Goal: Navigation & Orientation: Find specific page/section

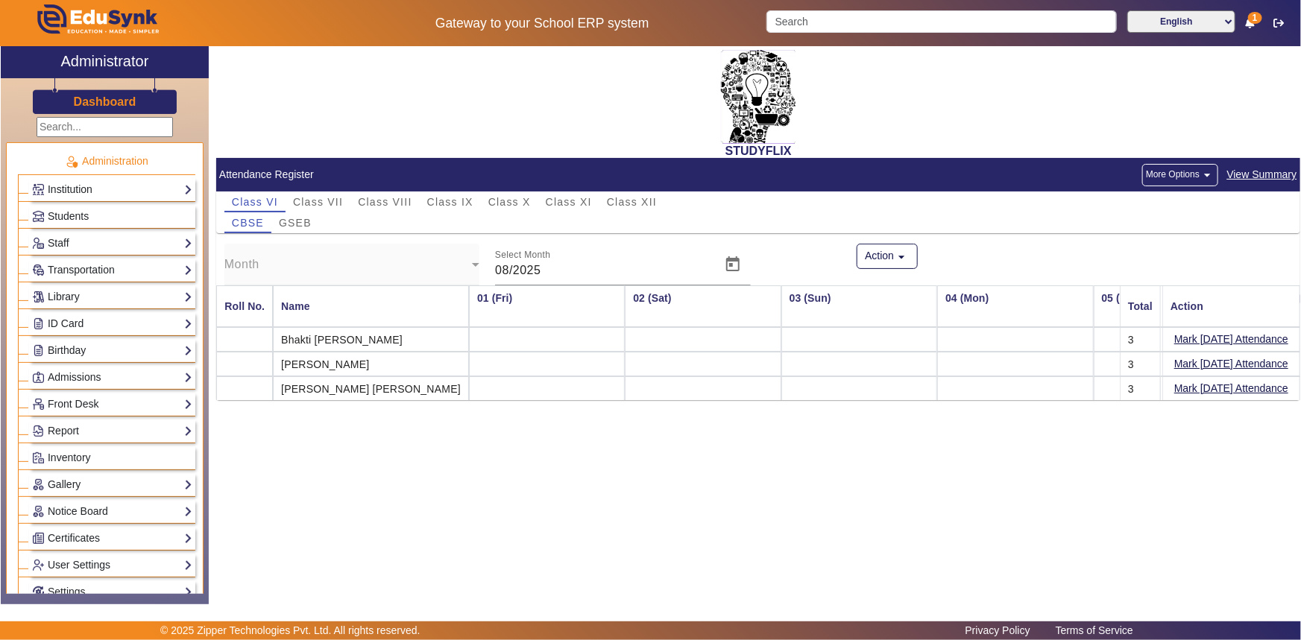
scroll to position [0, 3349]
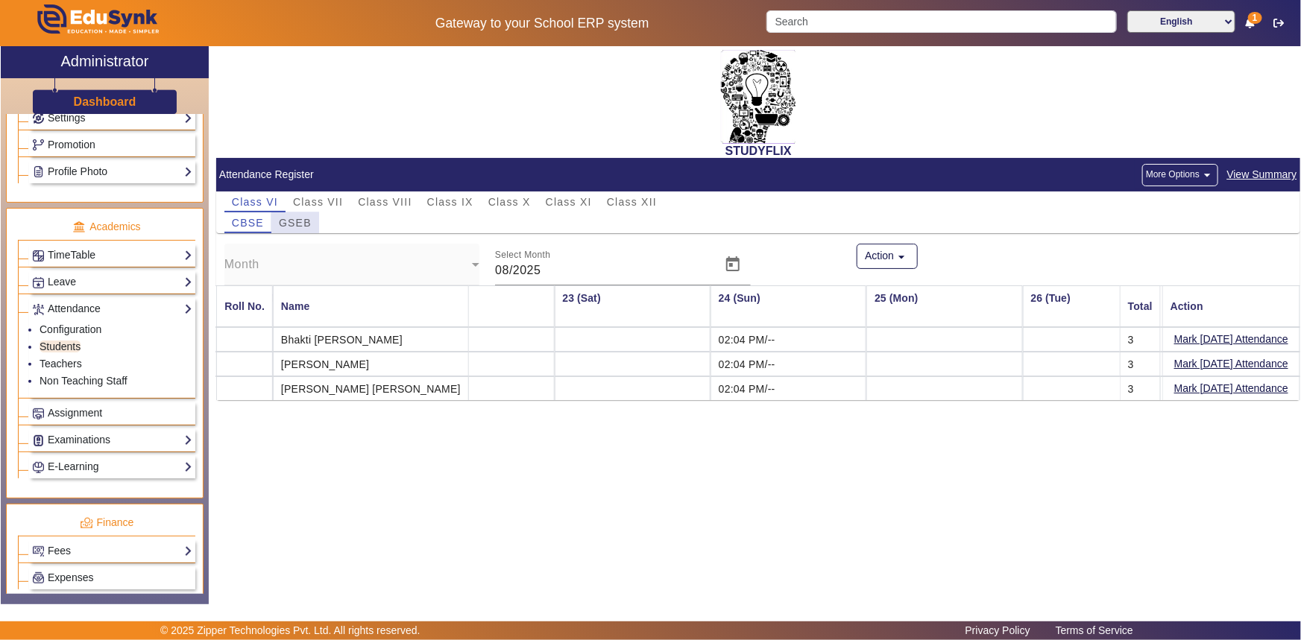
click at [297, 226] on span "GSEB" at bounding box center [295, 223] width 33 height 10
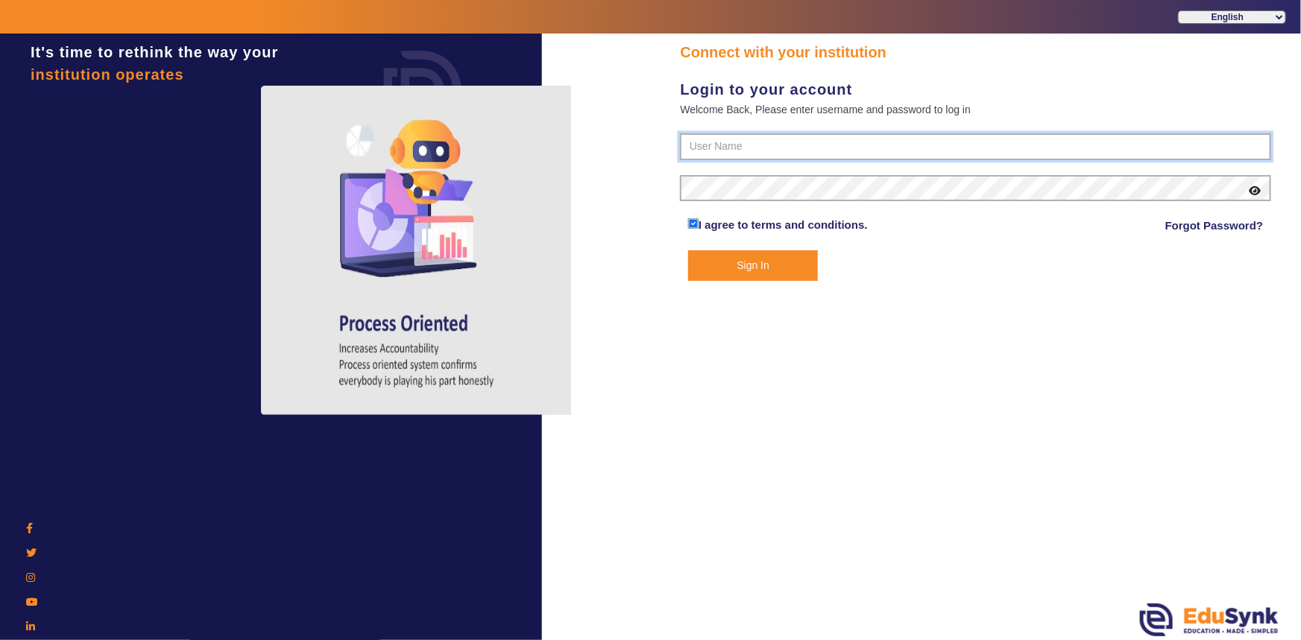
type input "6354922771"
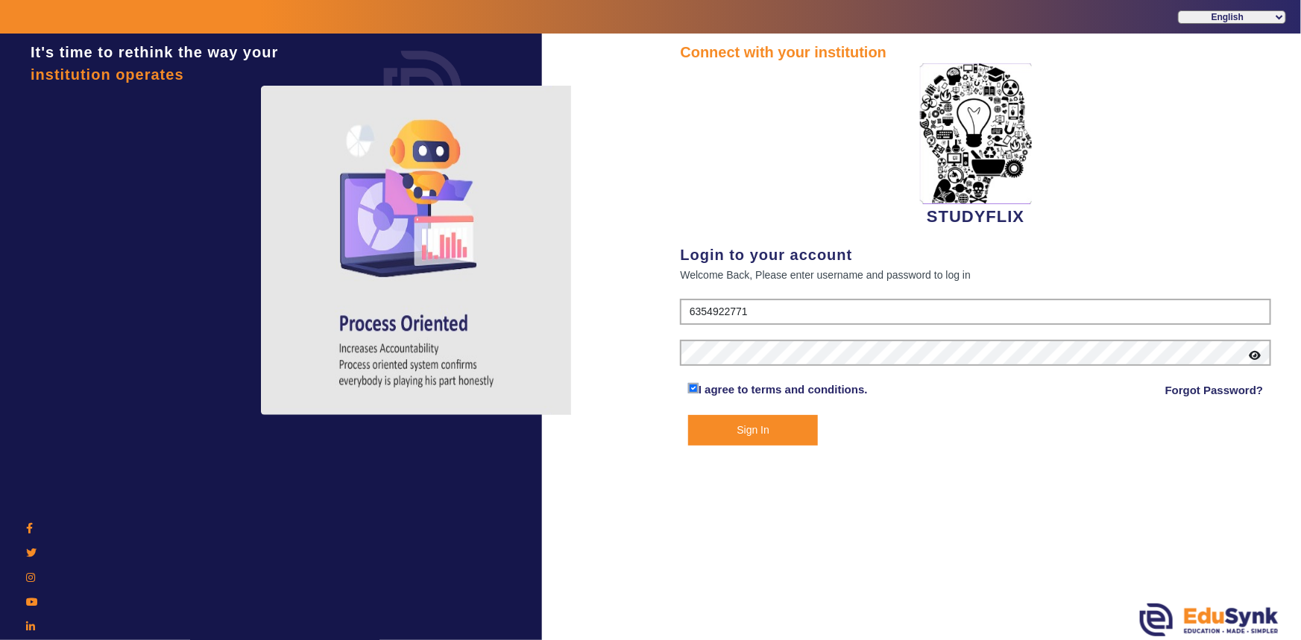
click at [759, 432] on button "Sign In" at bounding box center [753, 430] width 130 height 31
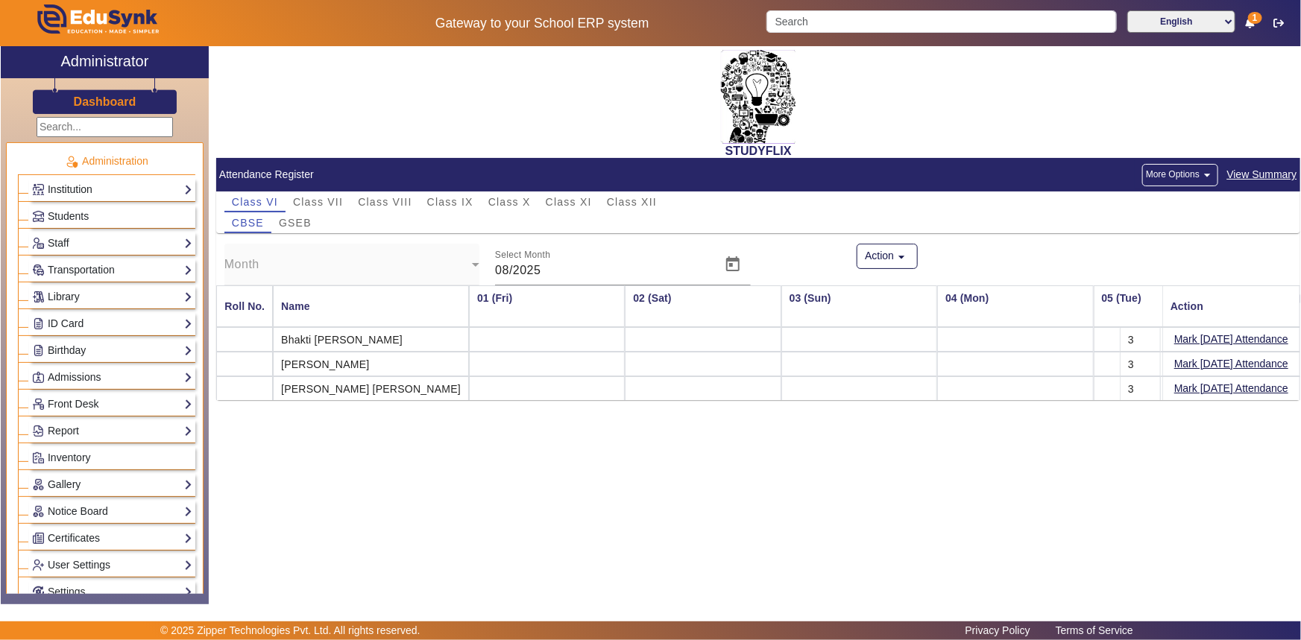
scroll to position [0, 3349]
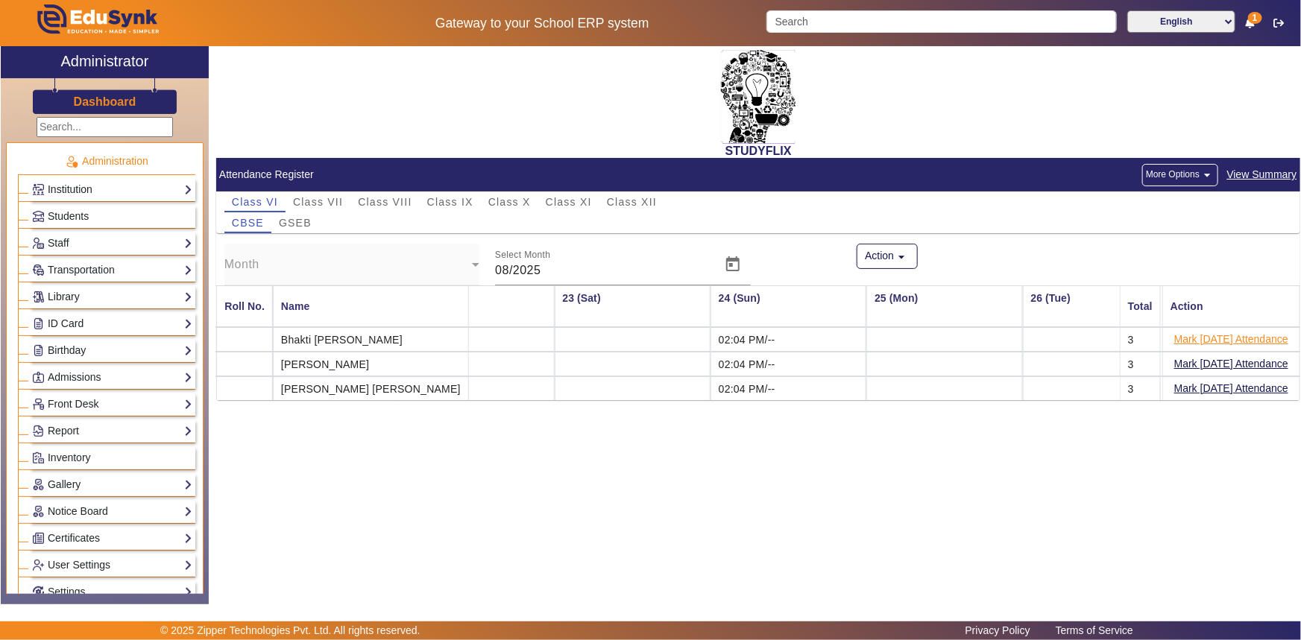
click at [1196, 338] on button "Mark [DATE] Attendance" at bounding box center [1231, 339] width 117 height 19
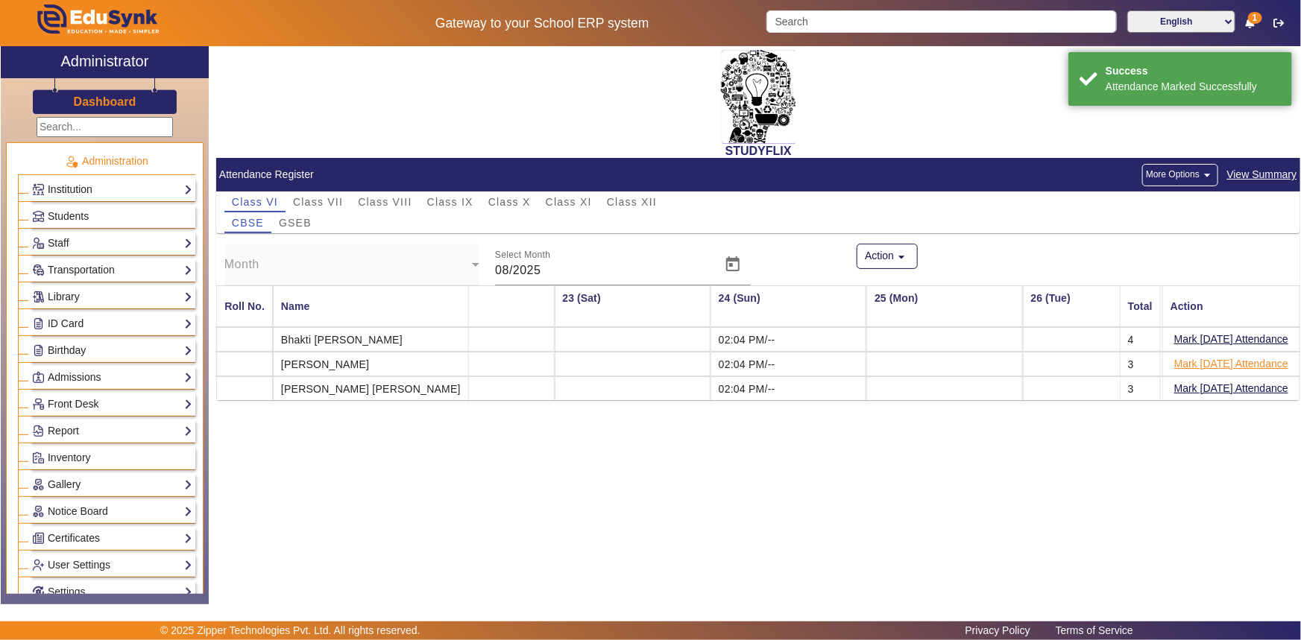
click at [1193, 365] on button "Mark [DATE] Attendance" at bounding box center [1231, 364] width 117 height 19
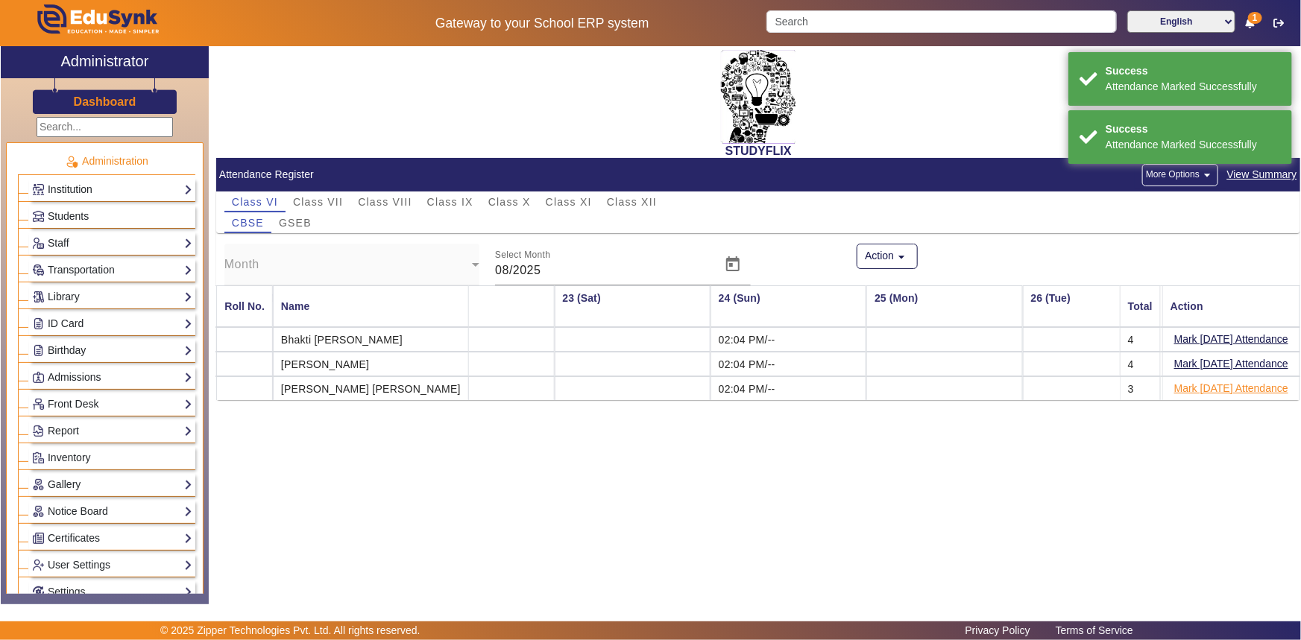
click at [1191, 390] on button "Mark [DATE] Attendance" at bounding box center [1231, 388] width 117 height 19
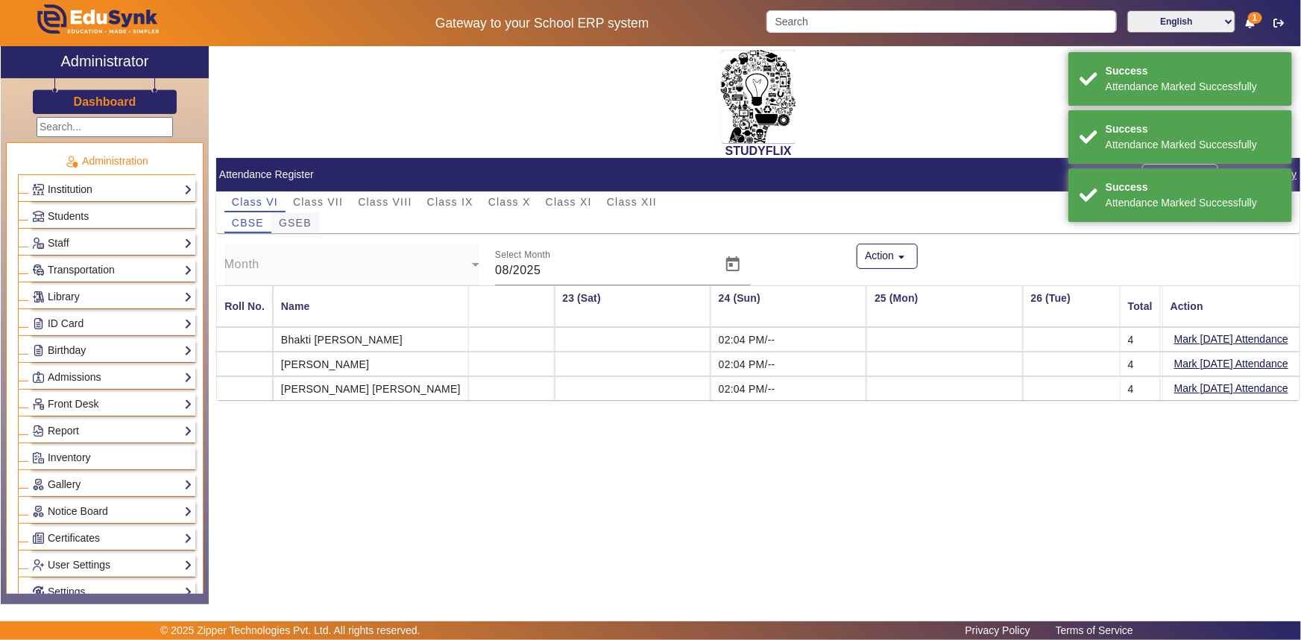
click at [306, 224] on span "GSEB" at bounding box center [295, 223] width 33 height 10
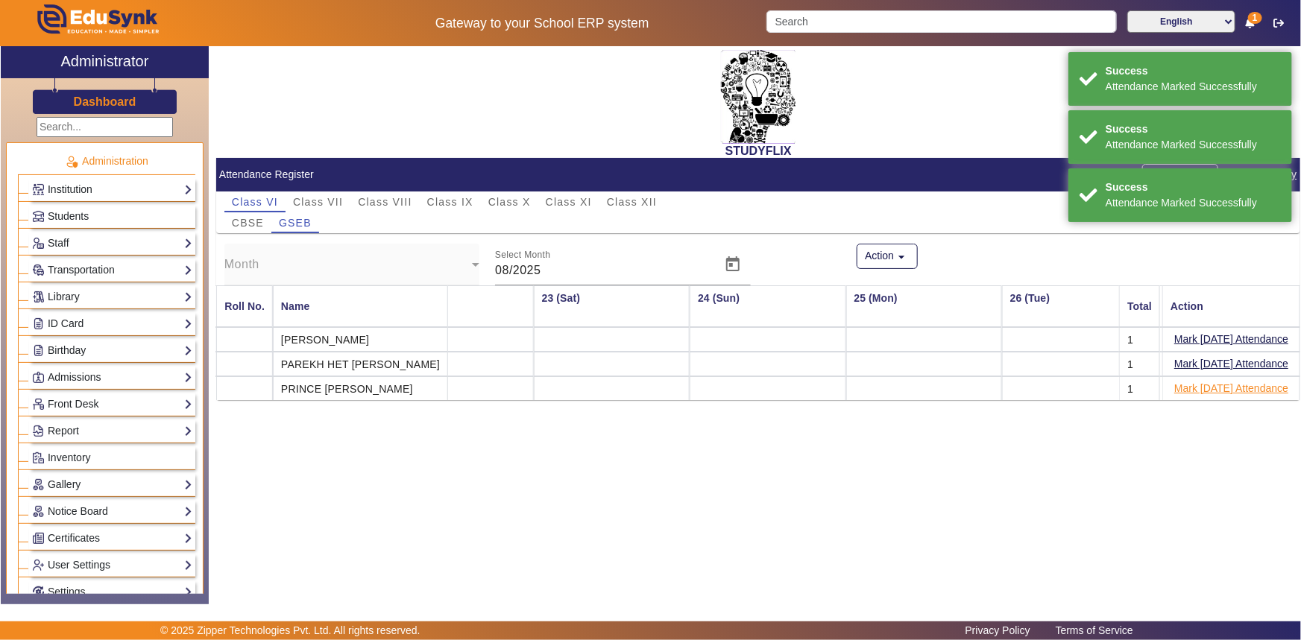
click at [1182, 391] on button "Mark [DATE] Attendance" at bounding box center [1231, 388] width 117 height 19
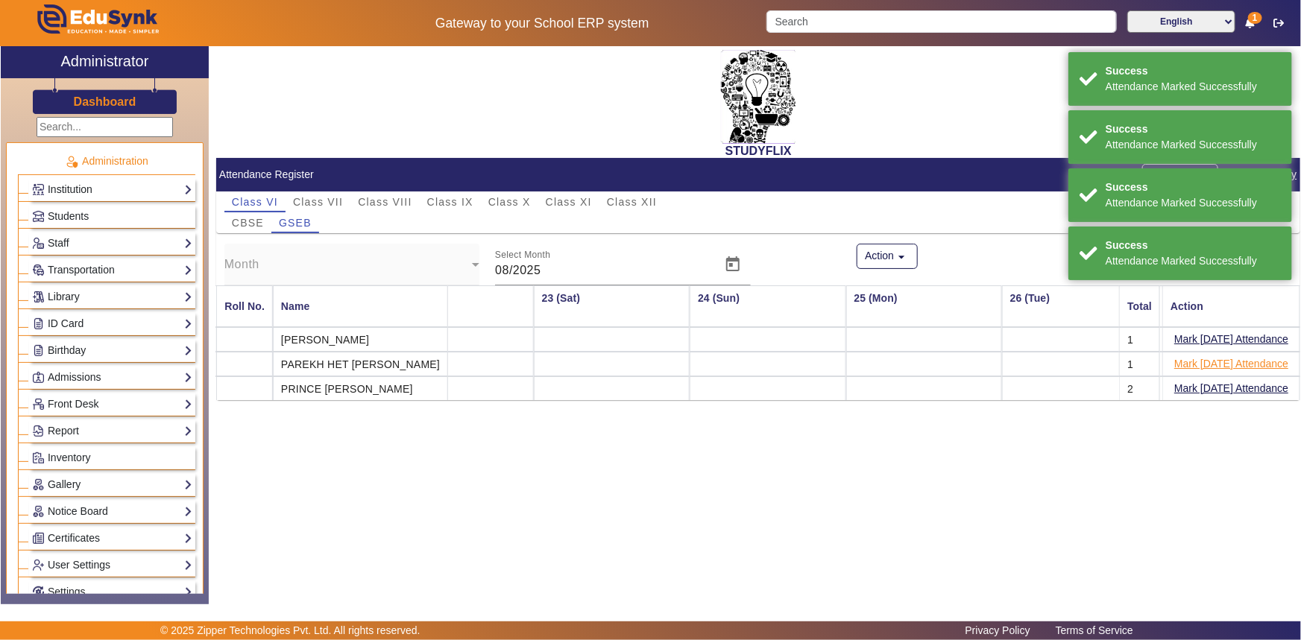
click at [1189, 364] on button "Mark [DATE] Attendance" at bounding box center [1231, 364] width 117 height 19
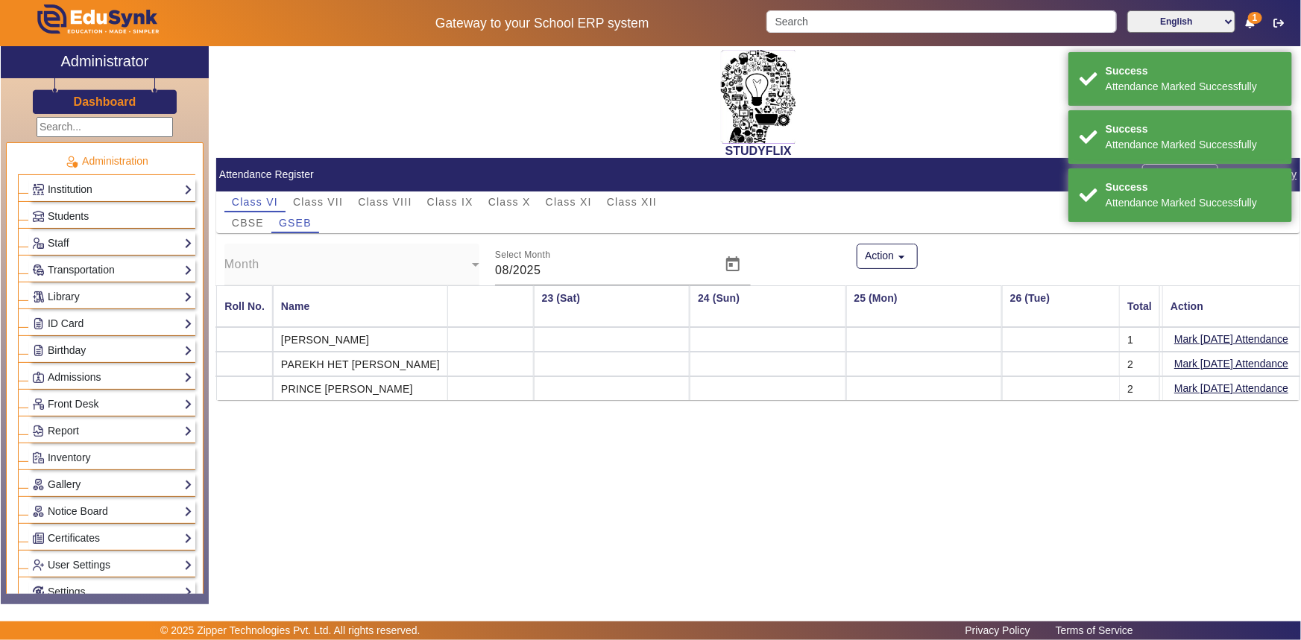
click at [1189, 344] on button "Mark [DATE] Attendance" at bounding box center [1231, 339] width 117 height 19
click at [313, 204] on span "Class VII" at bounding box center [318, 202] width 50 height 10
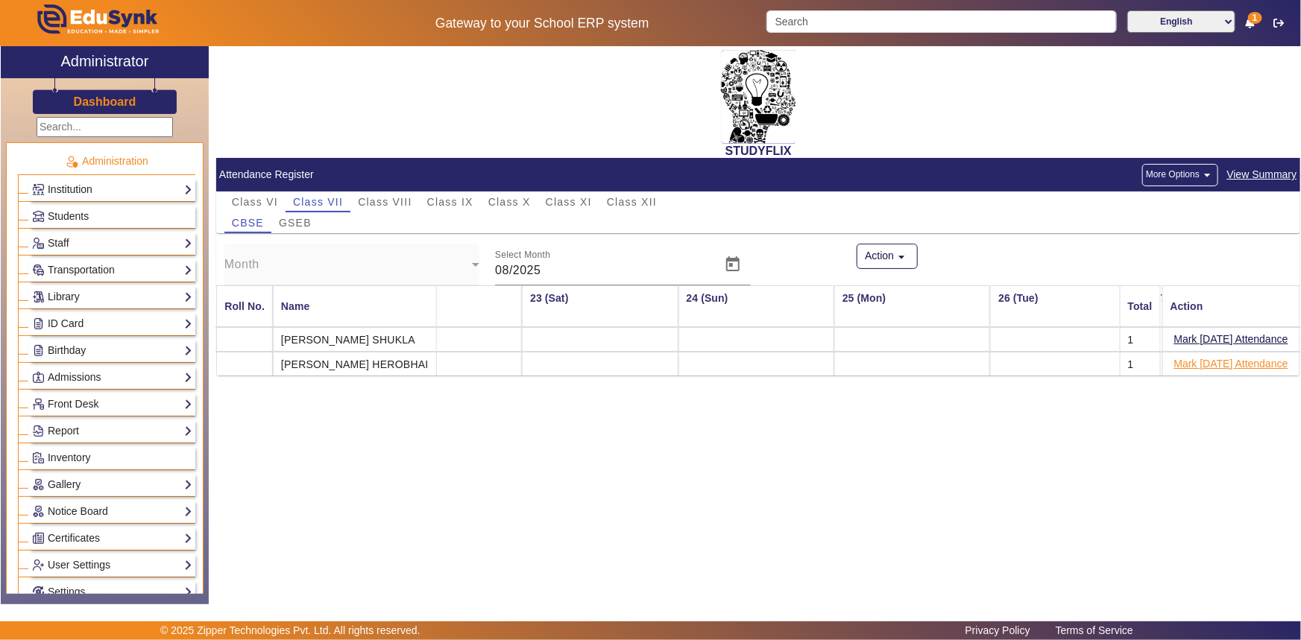
click at [1191, 365] on button "Mark [DATE] Attendance" at bounding box center [1231, 364] width 117 height 19
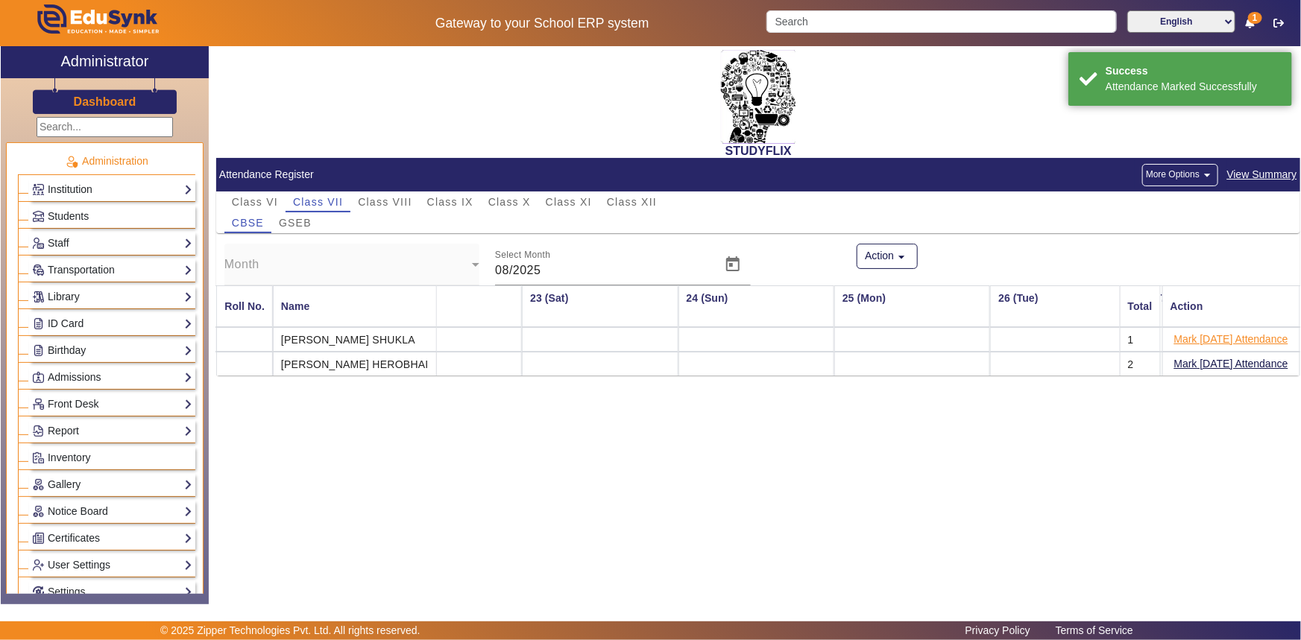
click at [1193, 338] on button "Mark [DATE] Attendance" at bounding box center [1231, 339] width 117 height 19
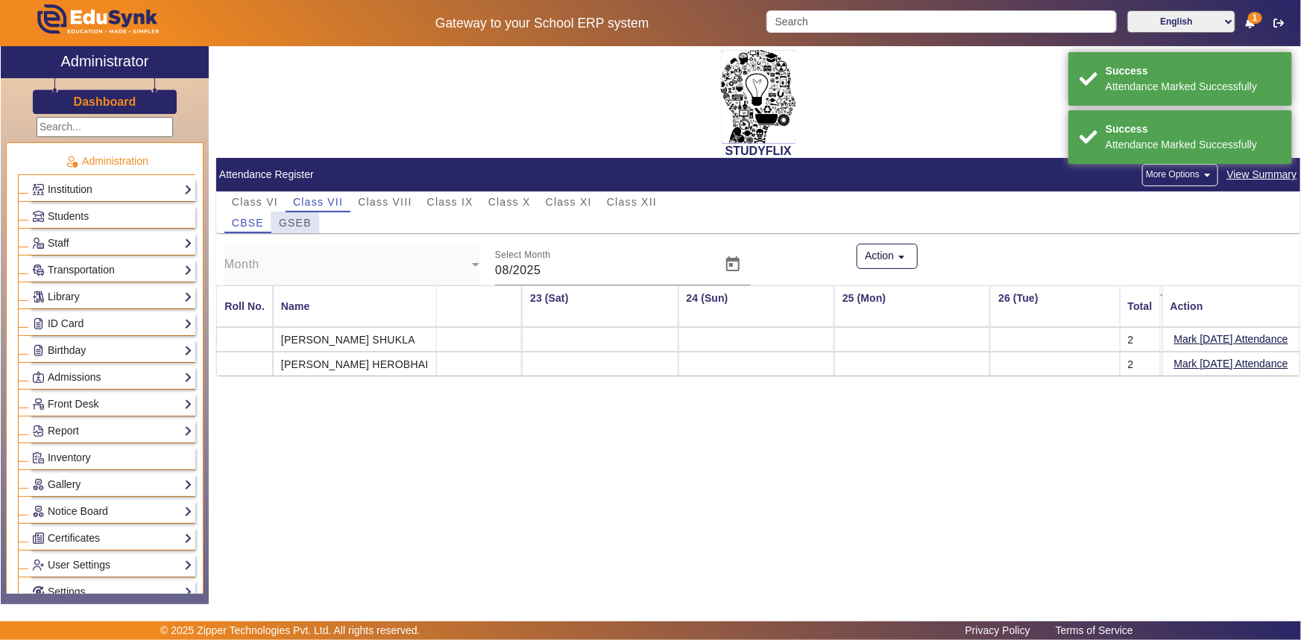
click at [303, 216] on span "GSEB" at bounding box center [295, 222] width 33 height 21
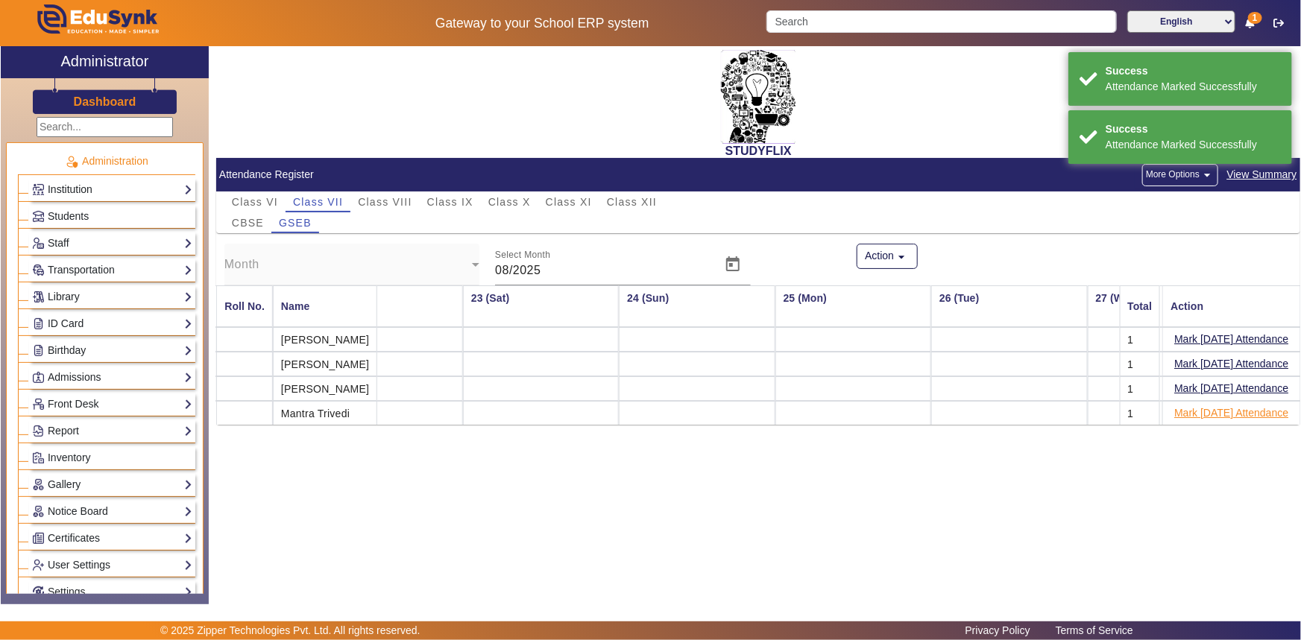
click at [1183, 412] on button "Mark [DATE] Attendance" at bounding box center [1231, 413] width 117 height 19
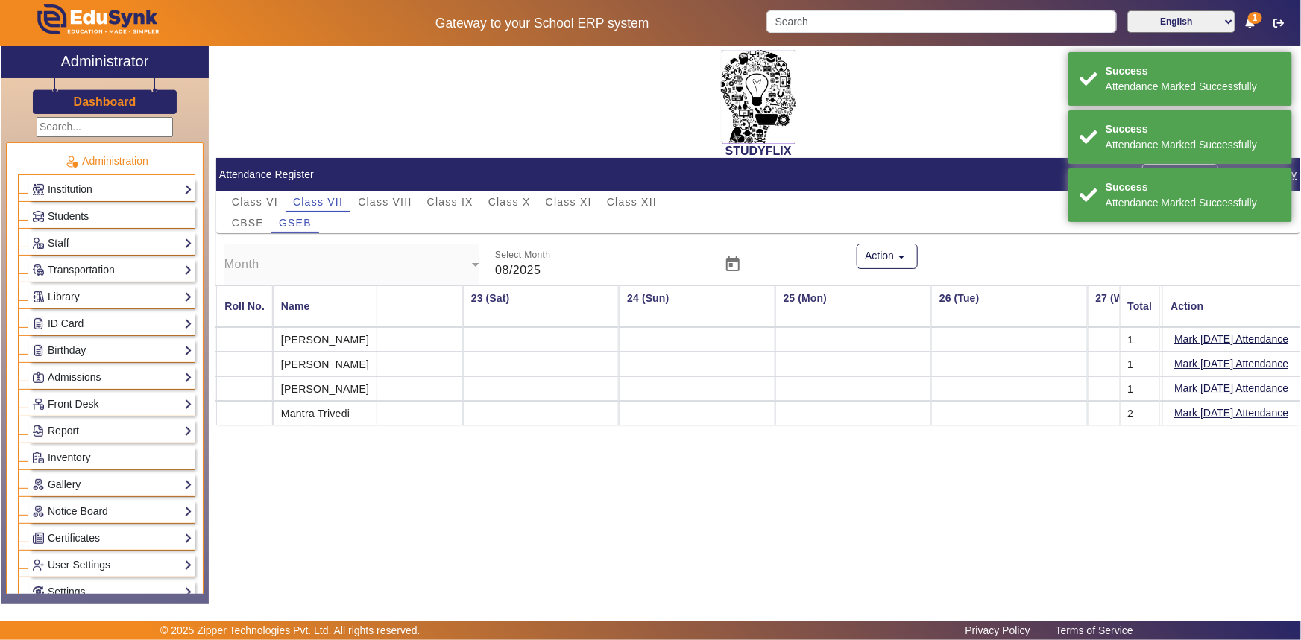
click at [1191, 388] on button "Mark [DATE] Attendance" at bounding box center [1231, 388] width 117 height 19
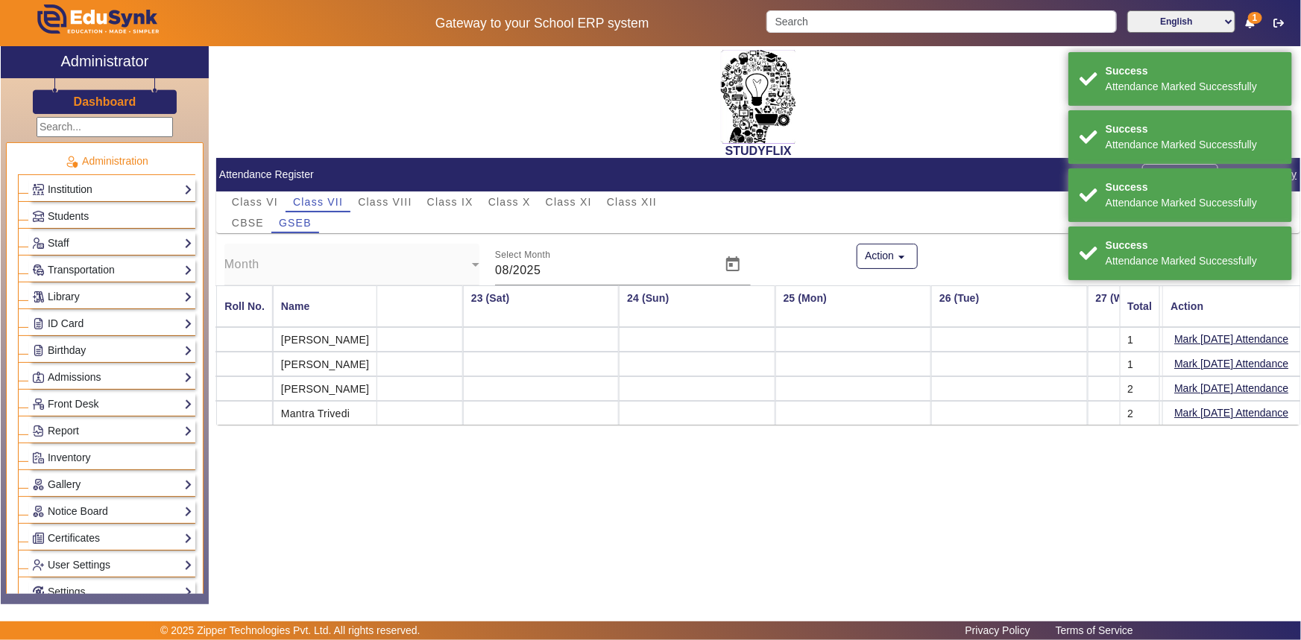
click at [1194, 362] on button "Mark [DATE] Attendance" at bounding box center [1231, 364] width 117 height 19
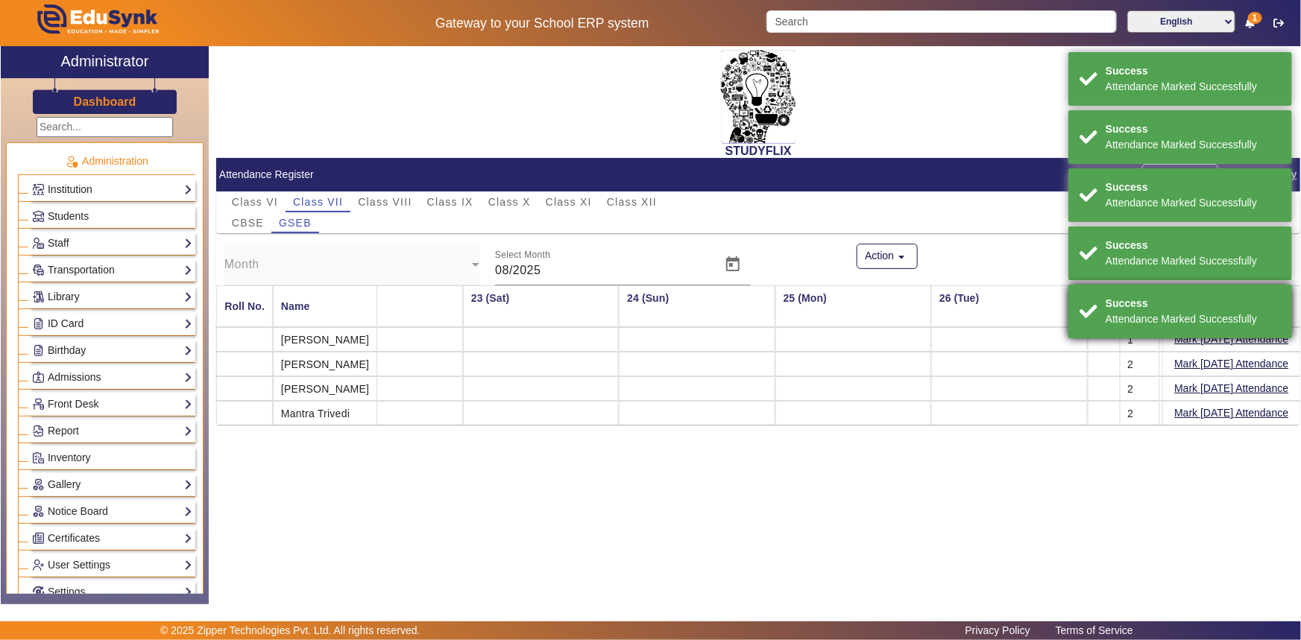
click at [1198, 335] on div "Success Attendance Marked Successfully" at bounding box center [1180, 312] width 224 height 54
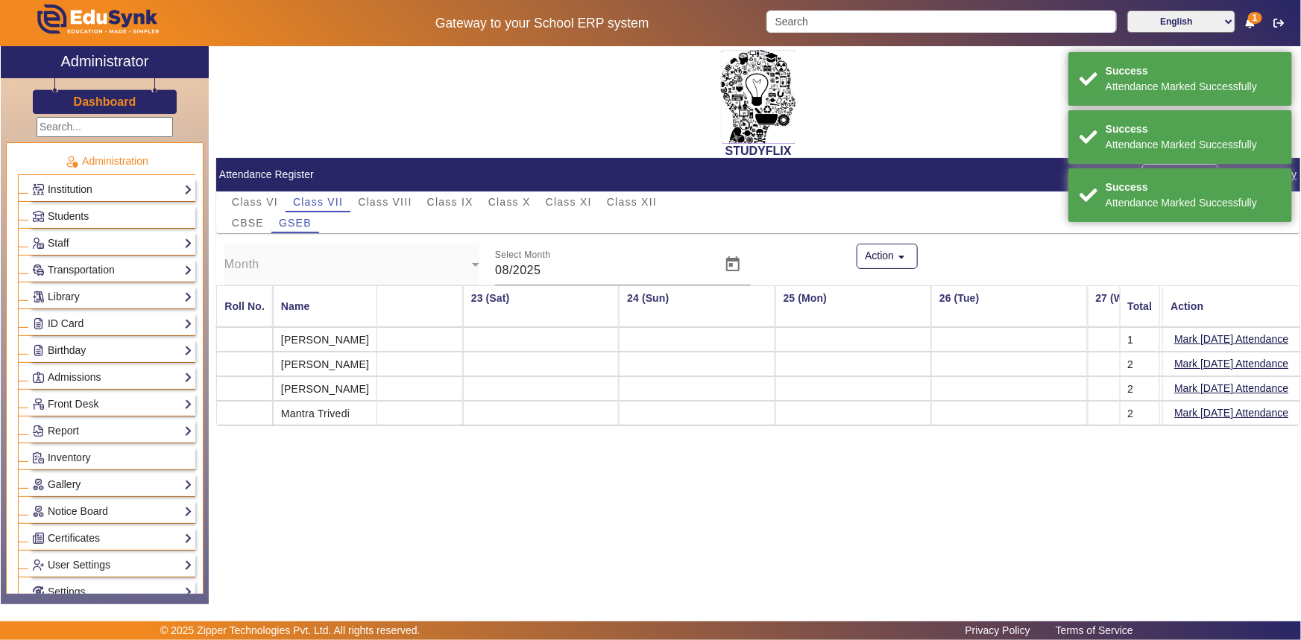
click at [1198, 335] on button "Mark [DATE] Attendance" at bounding box center [1231, 339] width 117 height 19
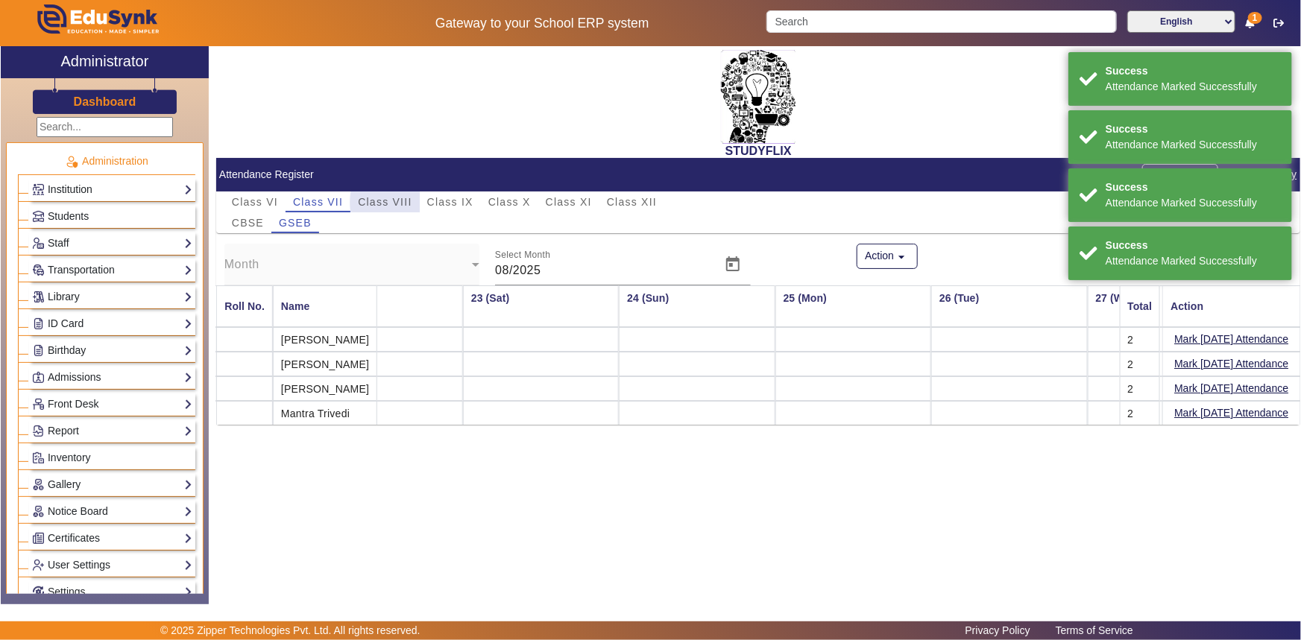
click at [394, 202] on span "Class VIII" at bounding box center [385, 202] width 54 height 10
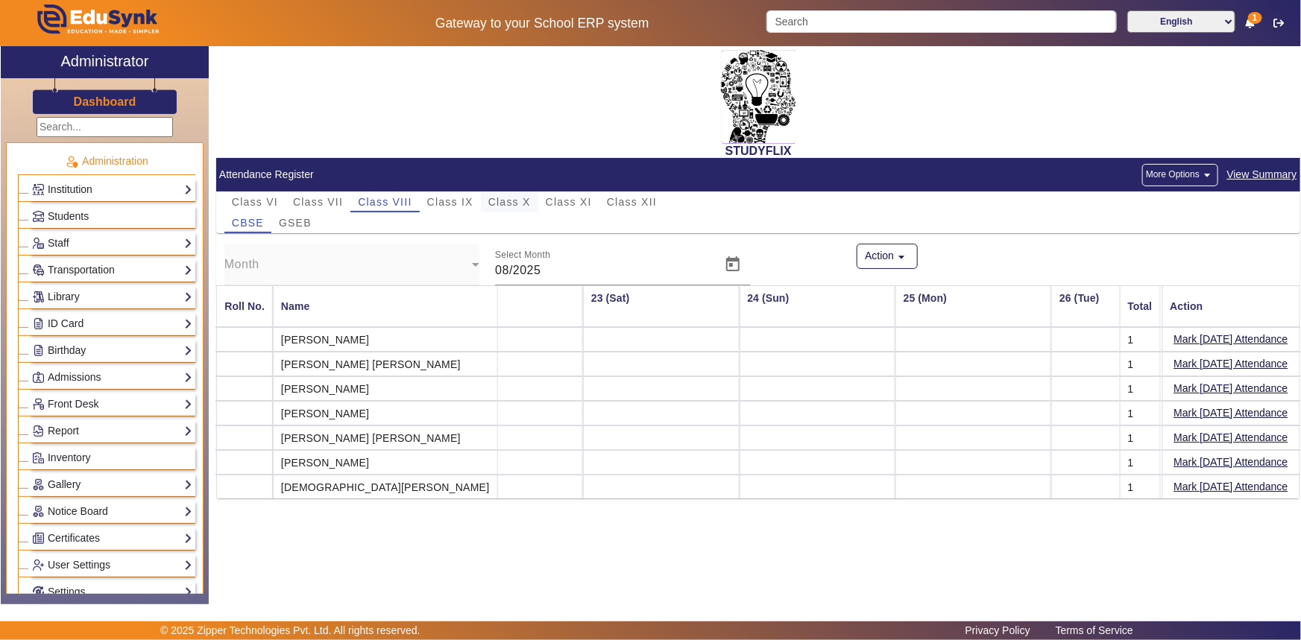
click at [492, 205] on span "Class X" at bounding box center [509, 202] width 42 height 10
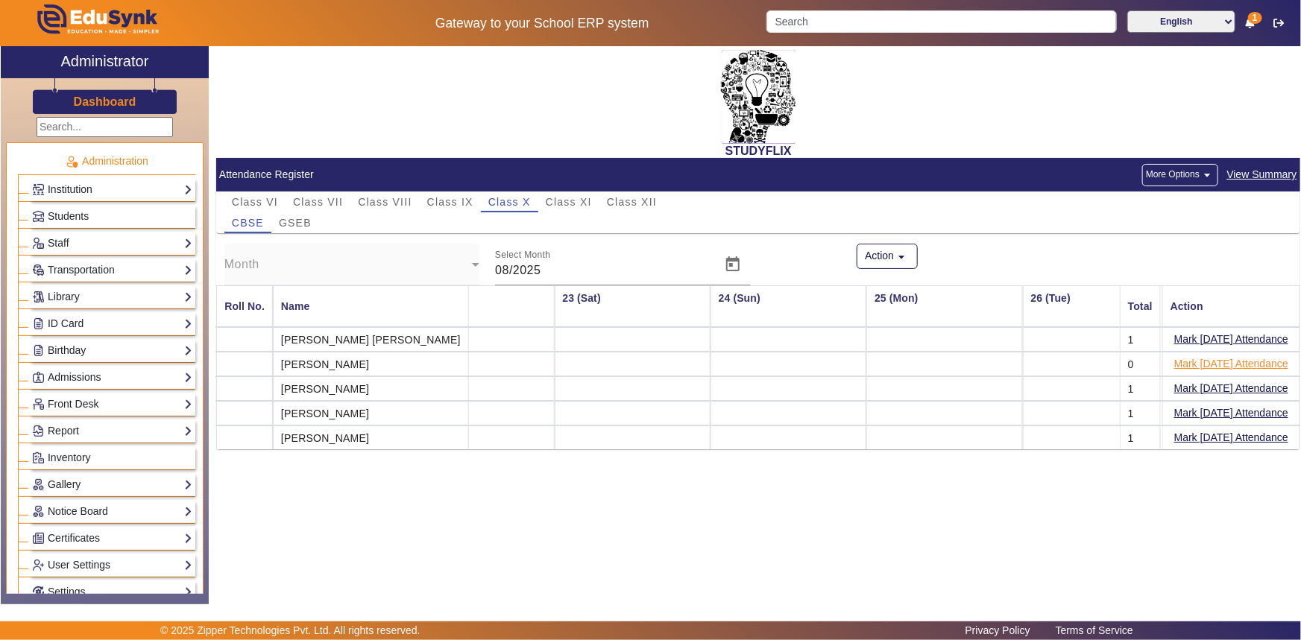
click at [1194, 364] on button "Mark [DATE] Attendance" at bounding box center [1231, 364] width 117 height 19
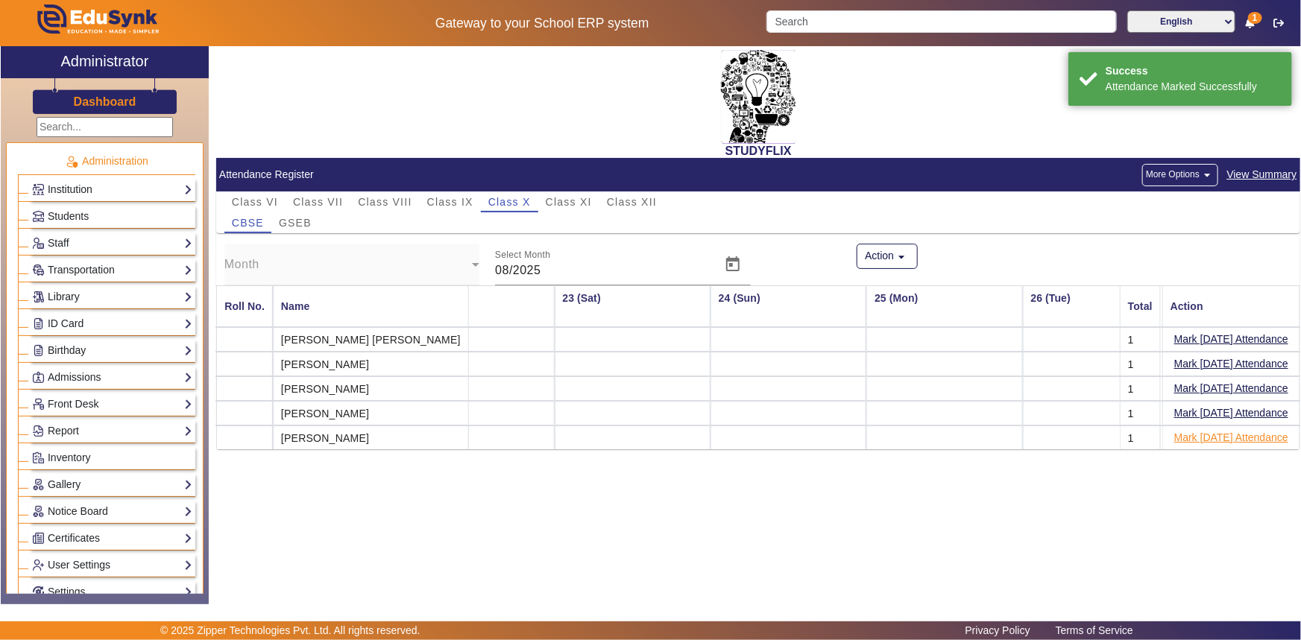
click at [1182, 435] on button "Mark [DATE] Attendance" at bounding box center [1231, 438] width 117 height 19
click at [1184, 431] on button "Mark [DATE] Attendance" at bounding box center [1231, 438] width 117 height 19
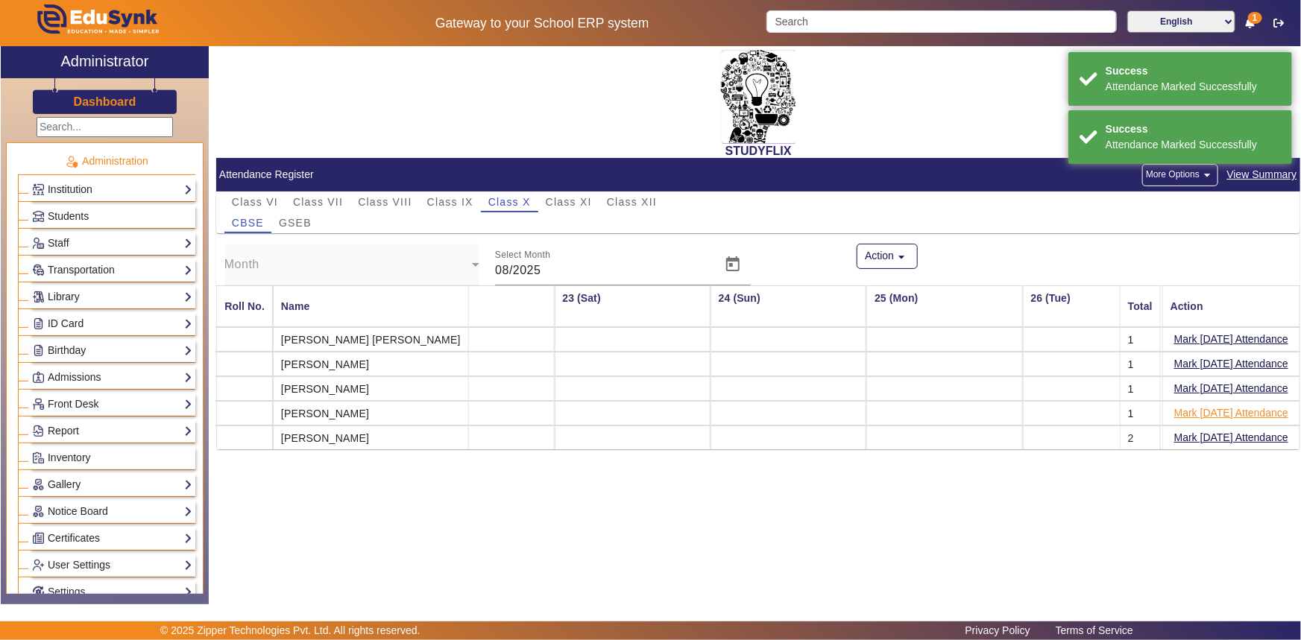
click at [1188, 411] on button "Mark [DATE] Attendance" at bounding box center [1231, 413] width 117 height 19
click at [290, 221] on span "GSEB" at bounding box center [295, 223] width 33 height 10
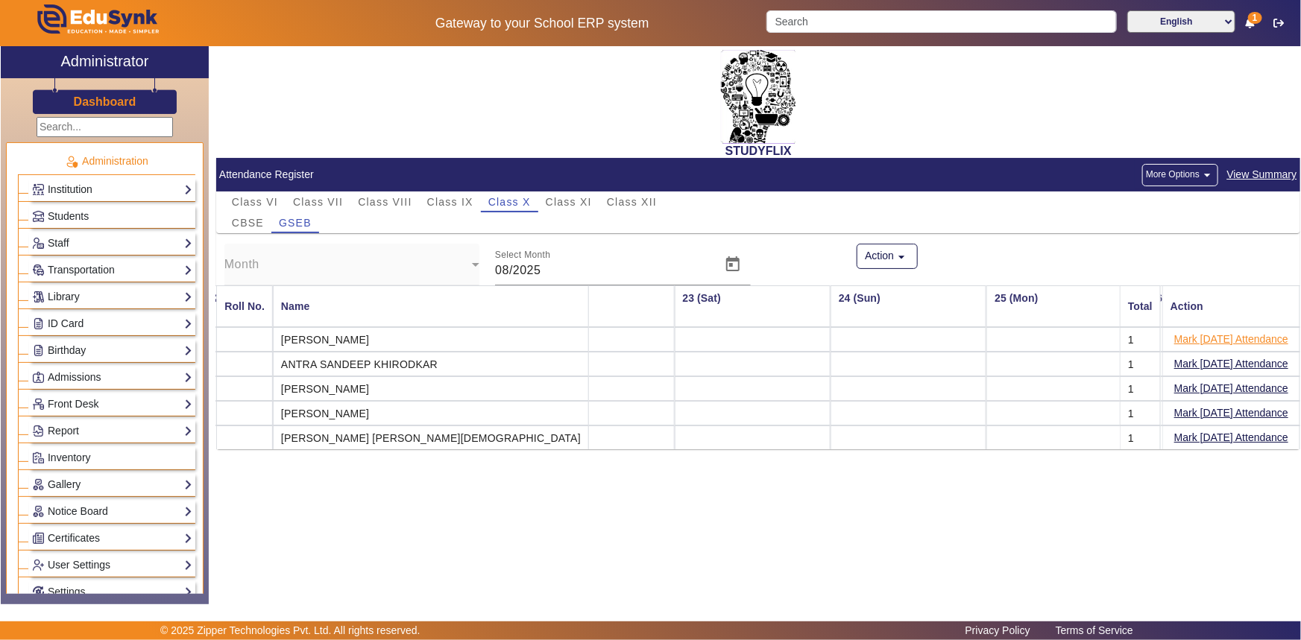
click at [1182, 338] on button "Mark [DATE] Attendance" at bounding box center [1231, 339] width 117 height 19
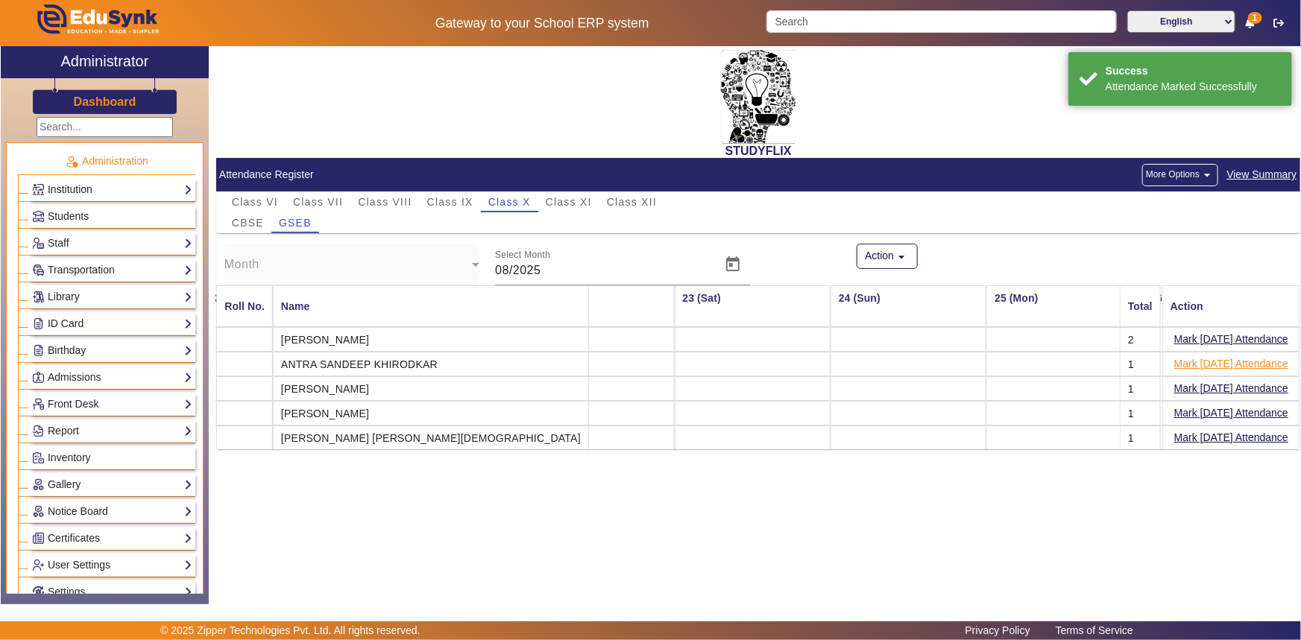
click at [1184, 363] on button "Mark [DATE] Attendance" at bounding box center [1231, 364] width 117 height 19
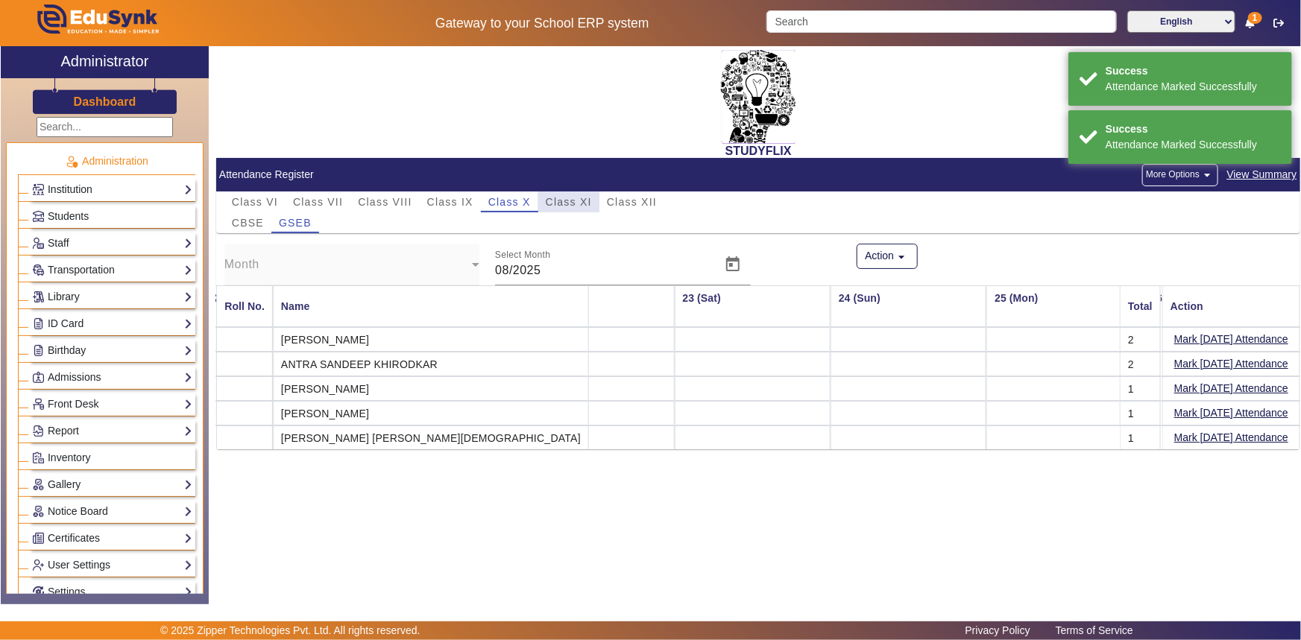
click at [569, 203] on span "Class XI" at bounding box center [569, 202] width 46 height 10
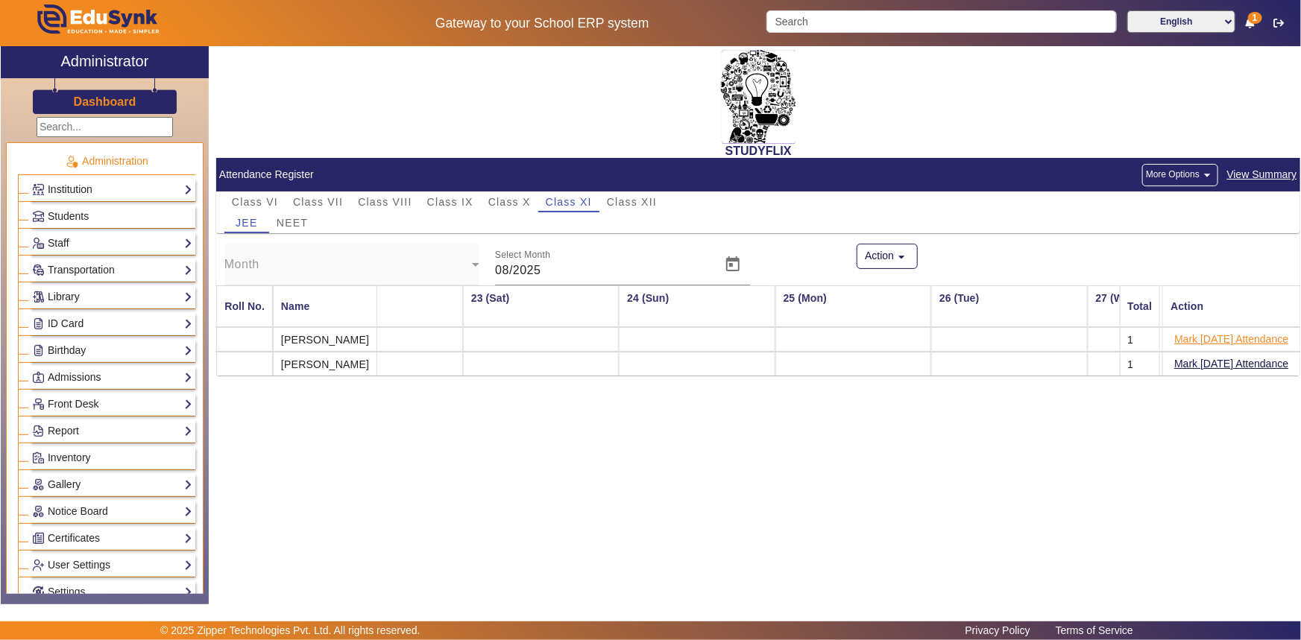
click at [1188, 339] on button "Mark [DATE] Attendance" at bounding box center [1231, 339] width 117 height 19
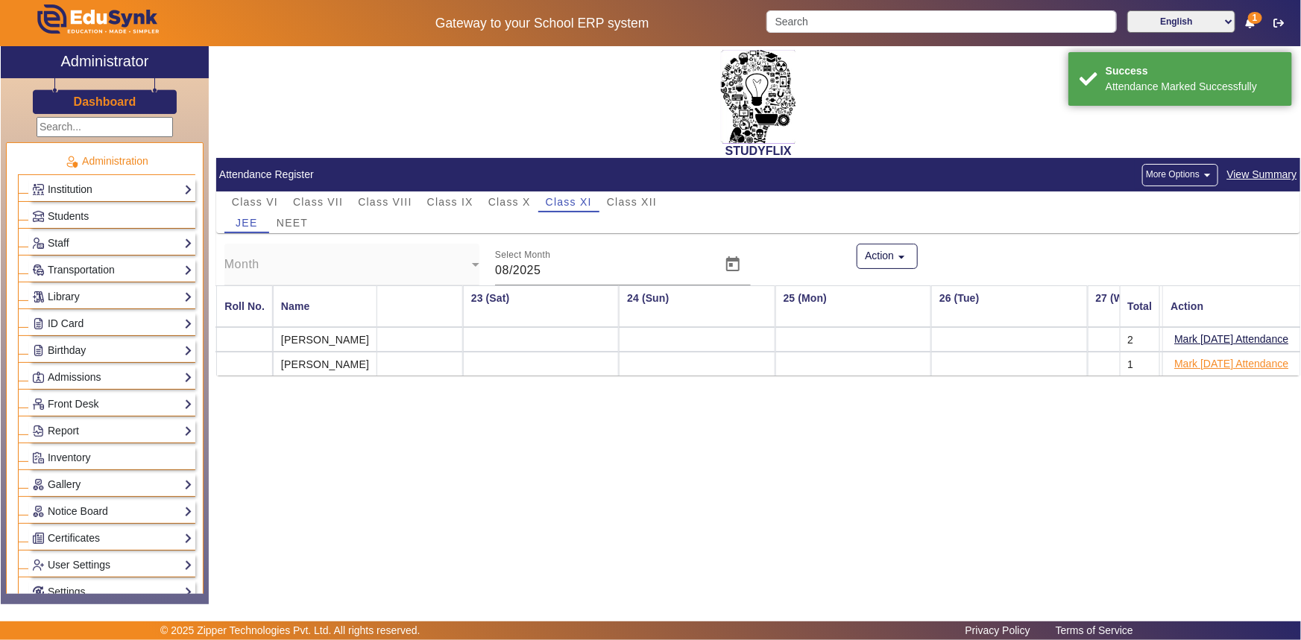
click at [1186, 361] on button "Mark [DATE] Attendance" at bounding box center [1231, 364] width 117 height 19
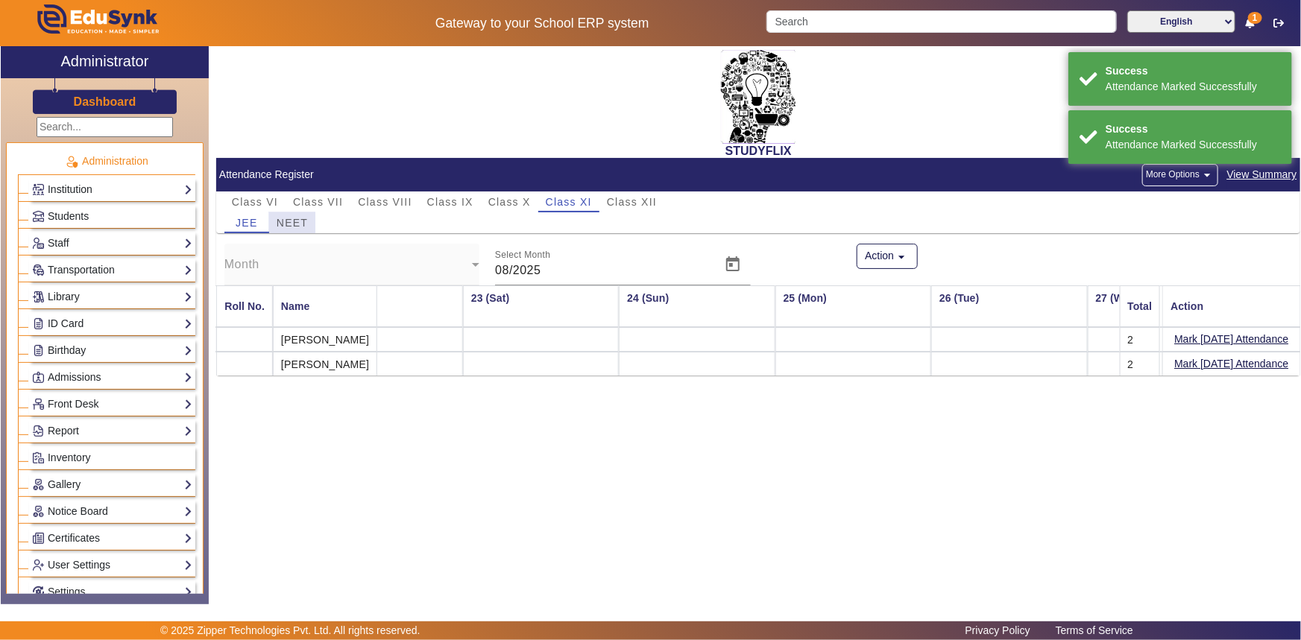
click at [286, 219] on span "NEET" at bounding box center [292, 223] width 31 height 10
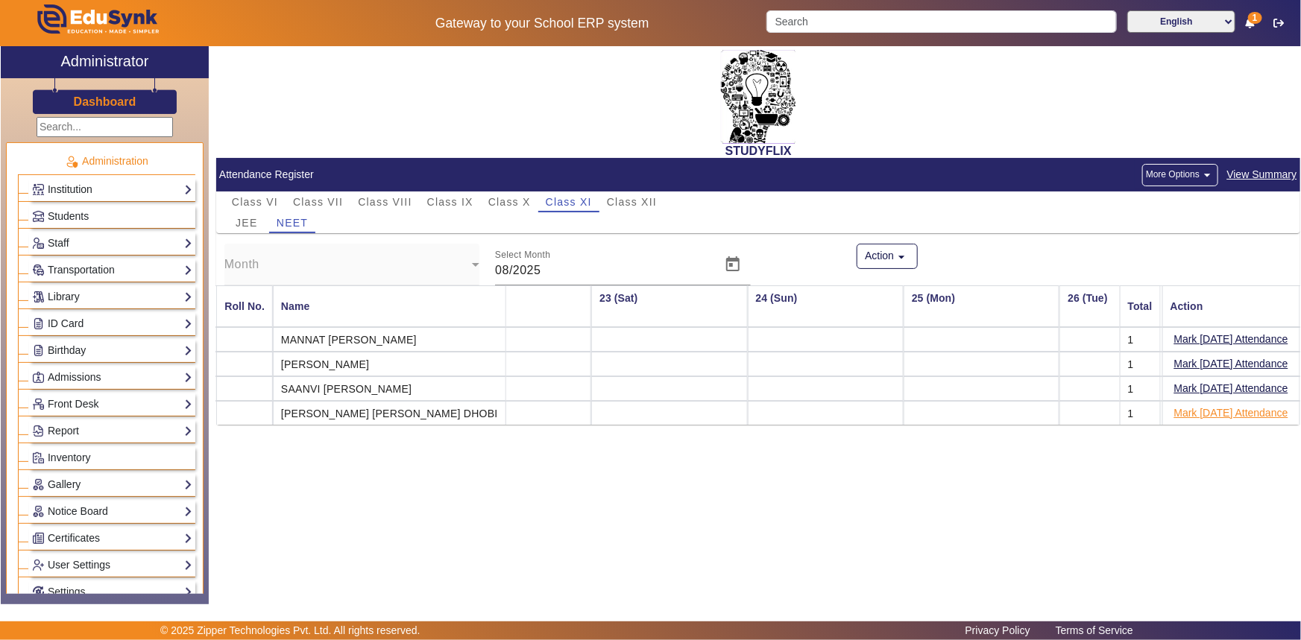
click at [1189, 409] on button "Mark [DATE] Attendance" at bounding box center [1231, 413] width 117 height 19
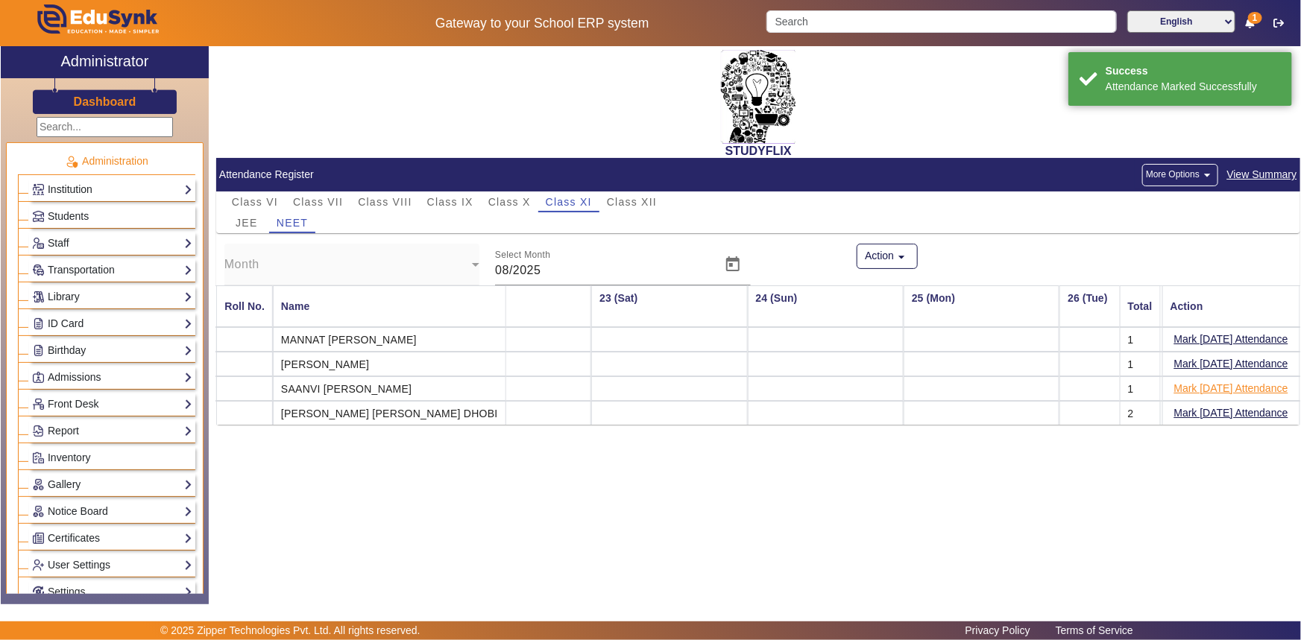
click at [1195, 388] on button "Mark [DATE] Attendance" at bounding box center [1231, 388] width 117 height 19
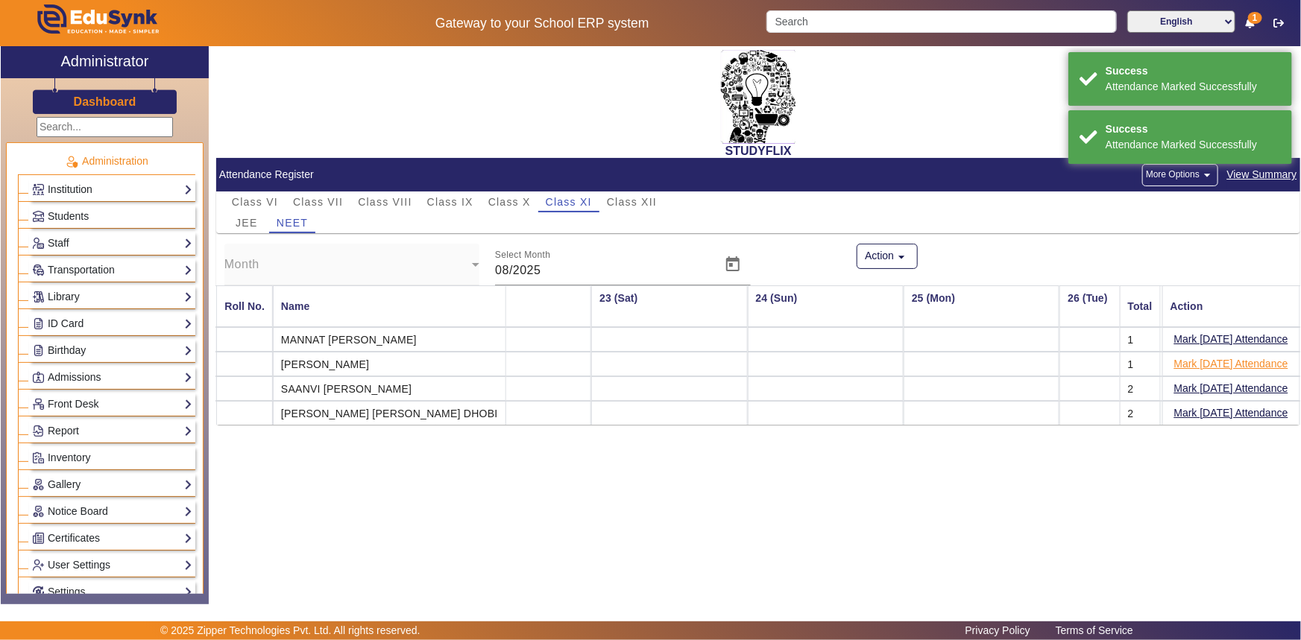
click at [1197, 363] on button "Mark [DATE] Attendance" at bounding box center [1231, 364] width 117 height 19
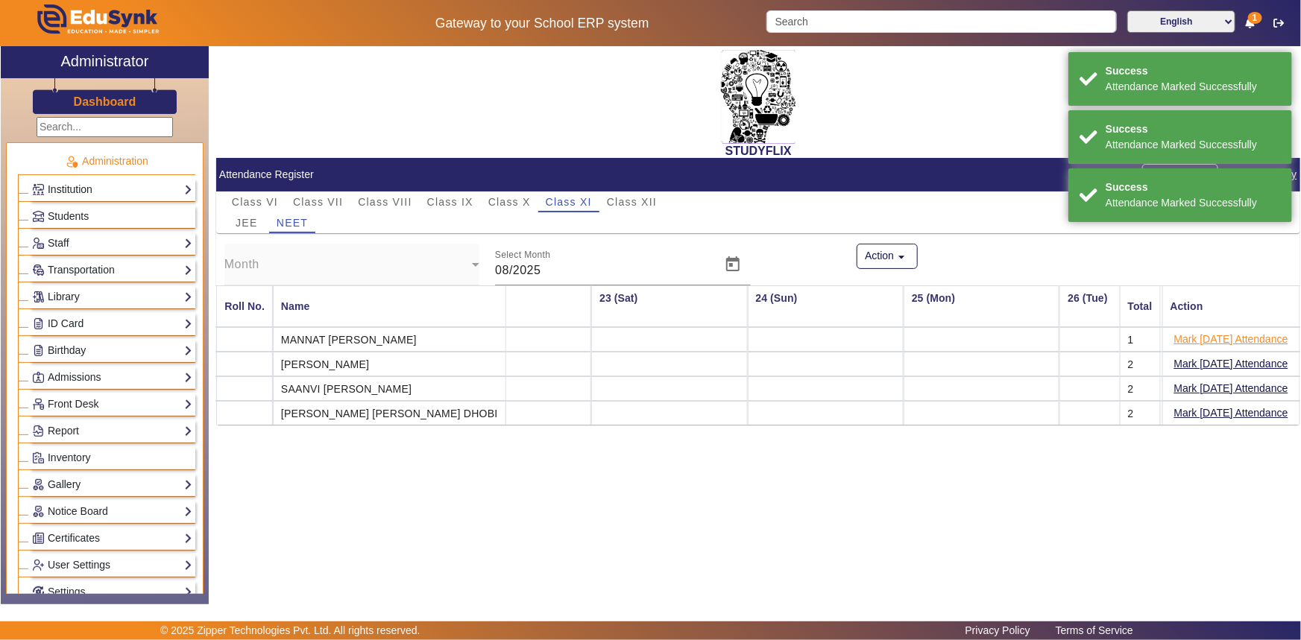
click at [1199, 335] on button "Mark [DATE] Attendance" at bounding box center [1231, 339] width 117 height 19
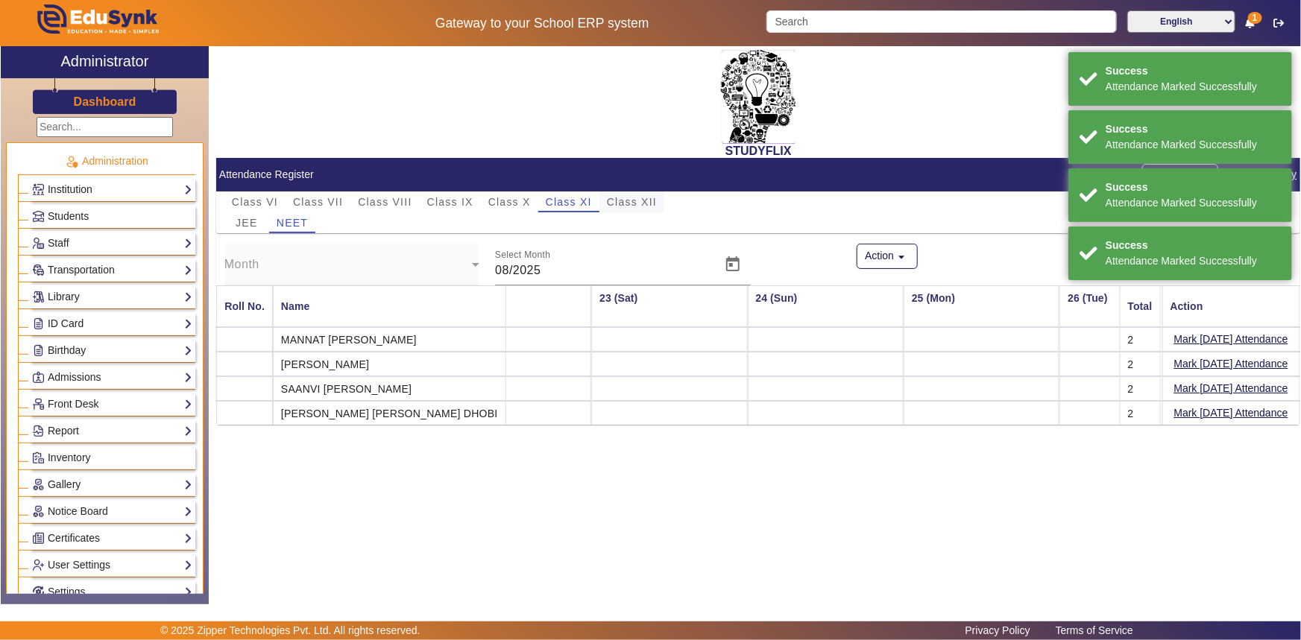
click at [643, 202] on span "Class XII" at bounding box center [632, 202] width 50 height 10
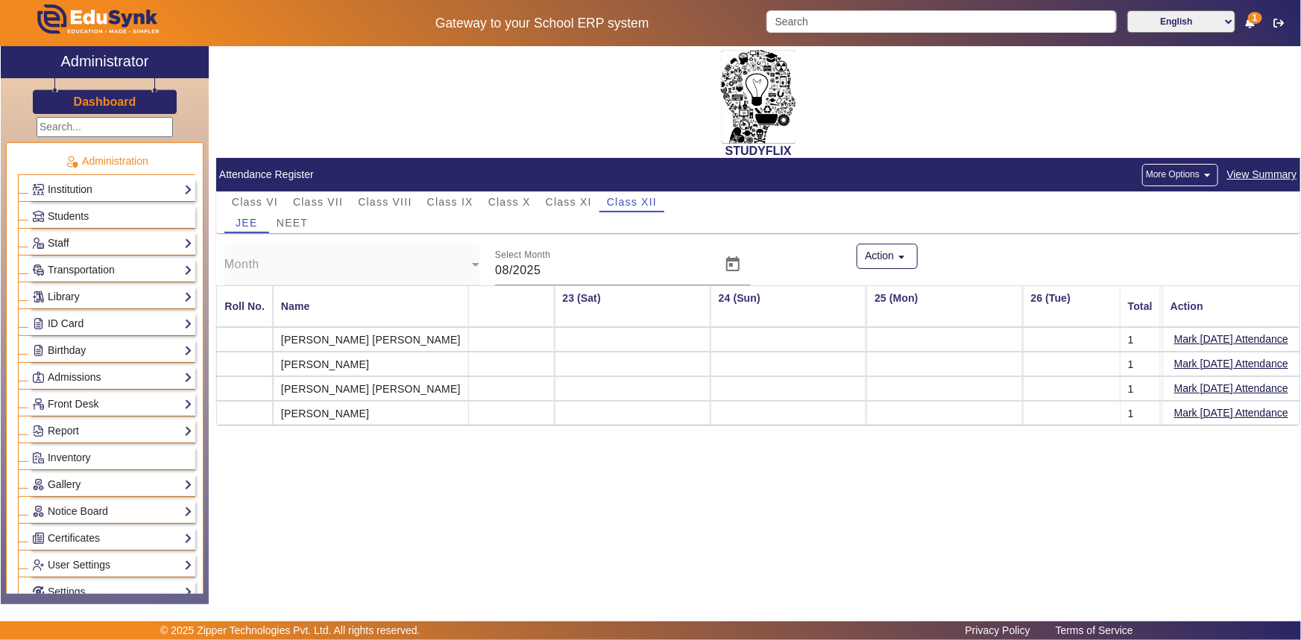
click at [75, 245] on link "Staff" at bounding box center [112, 243] width 160 height 17
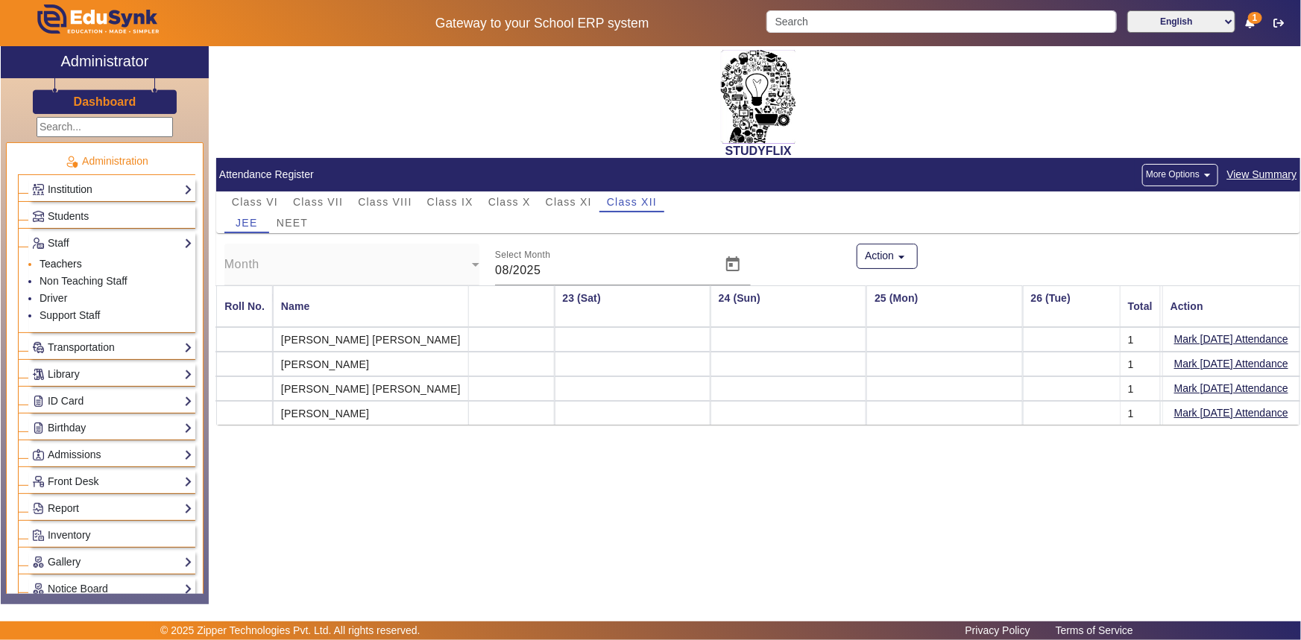
click at [62, 268] on link "Teachers" at bounding box center [61, 264] width 42 height 12
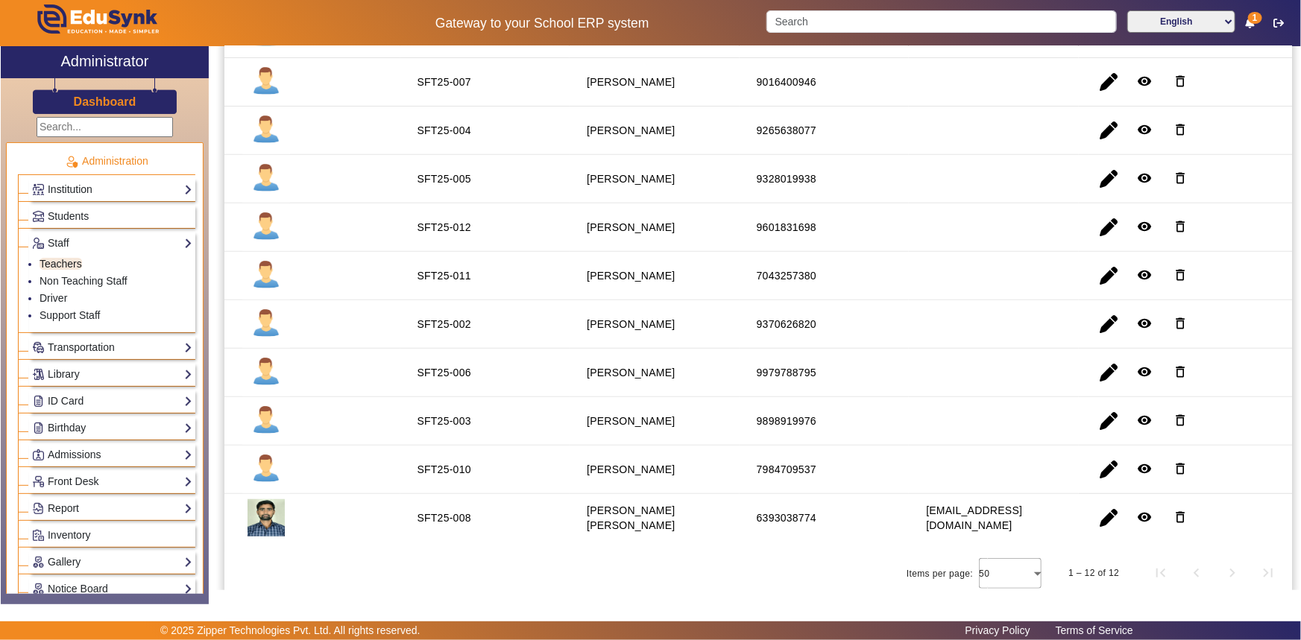
scroll to position [286, 0]
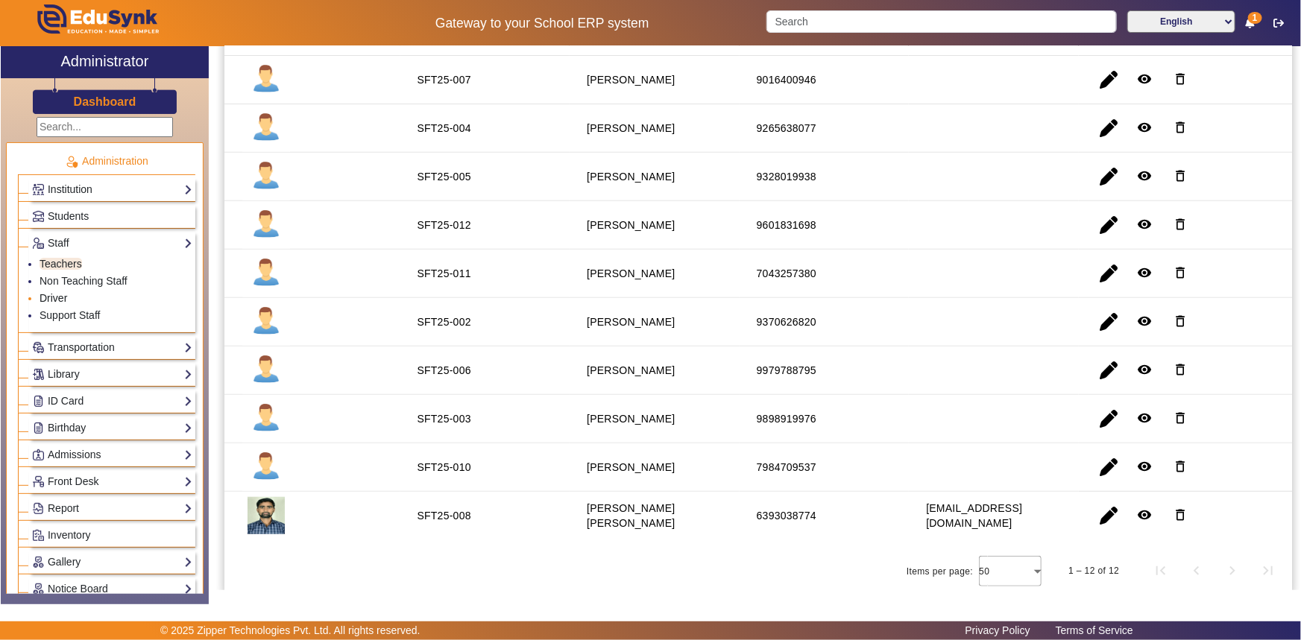
click at [47, 293] on link "Driver" at bounding box center [54, 298] width 28 height 12
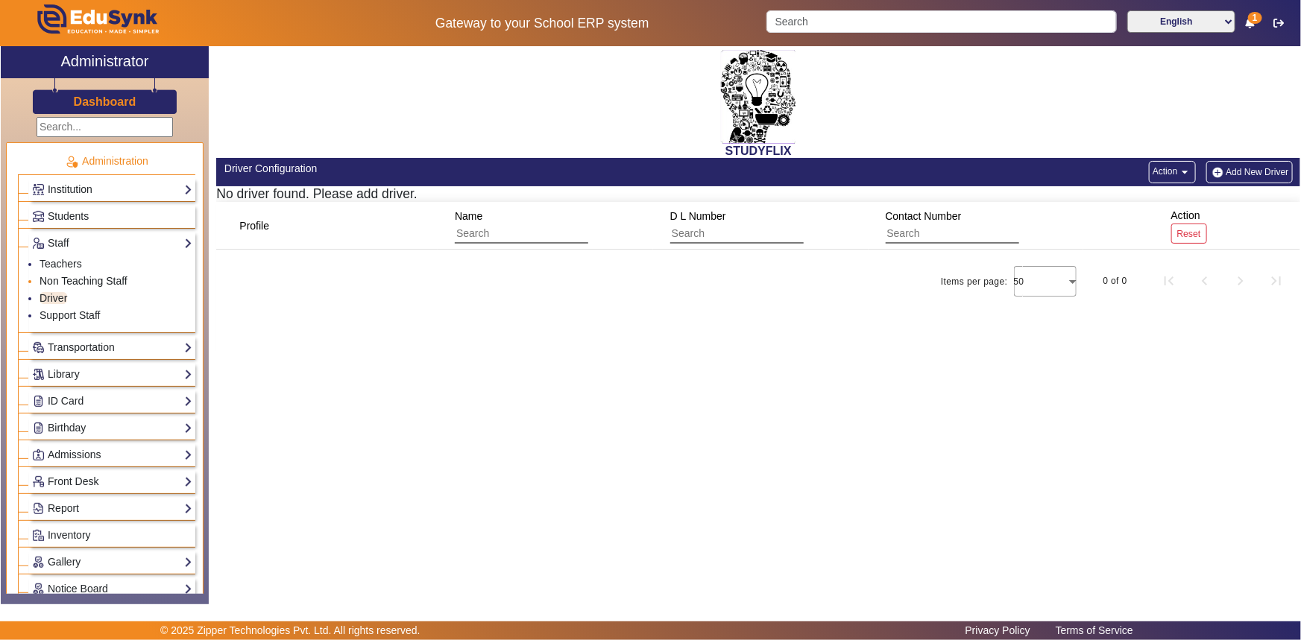
click at [59, 282] on link "Non Teaching Staff" at bounding box center [84, 281] width 88 height 12
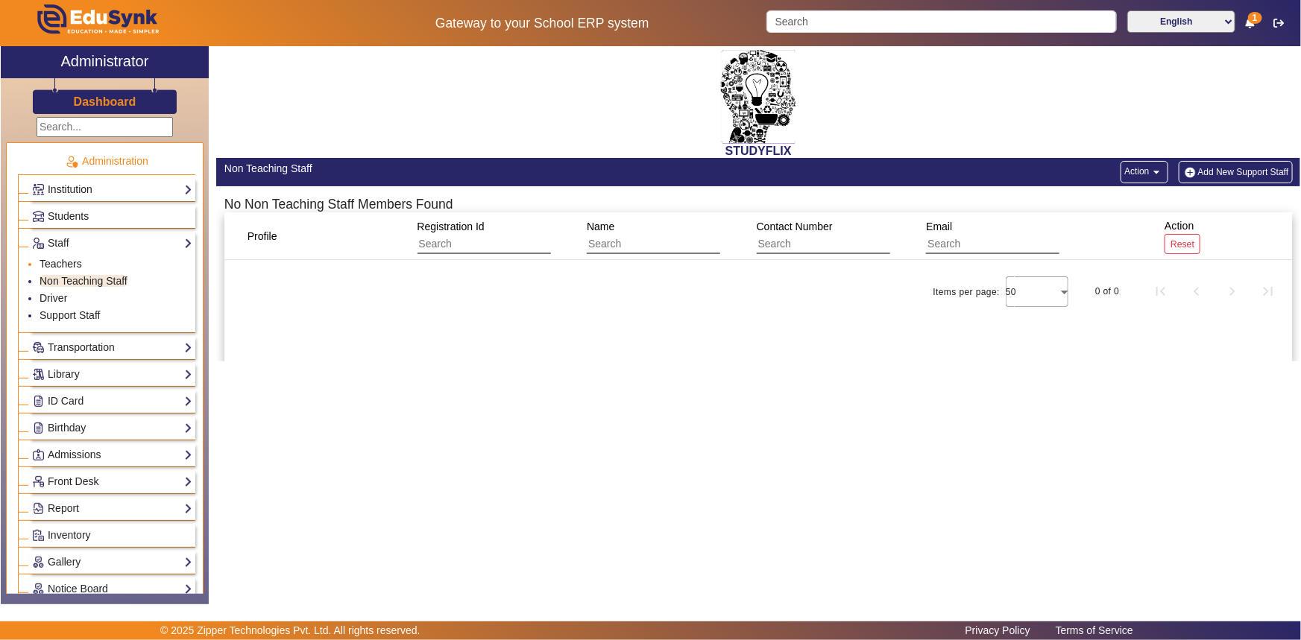
click at [63, 261] on link "Teachers" at bounding box center [61, 264] width 42 height 12
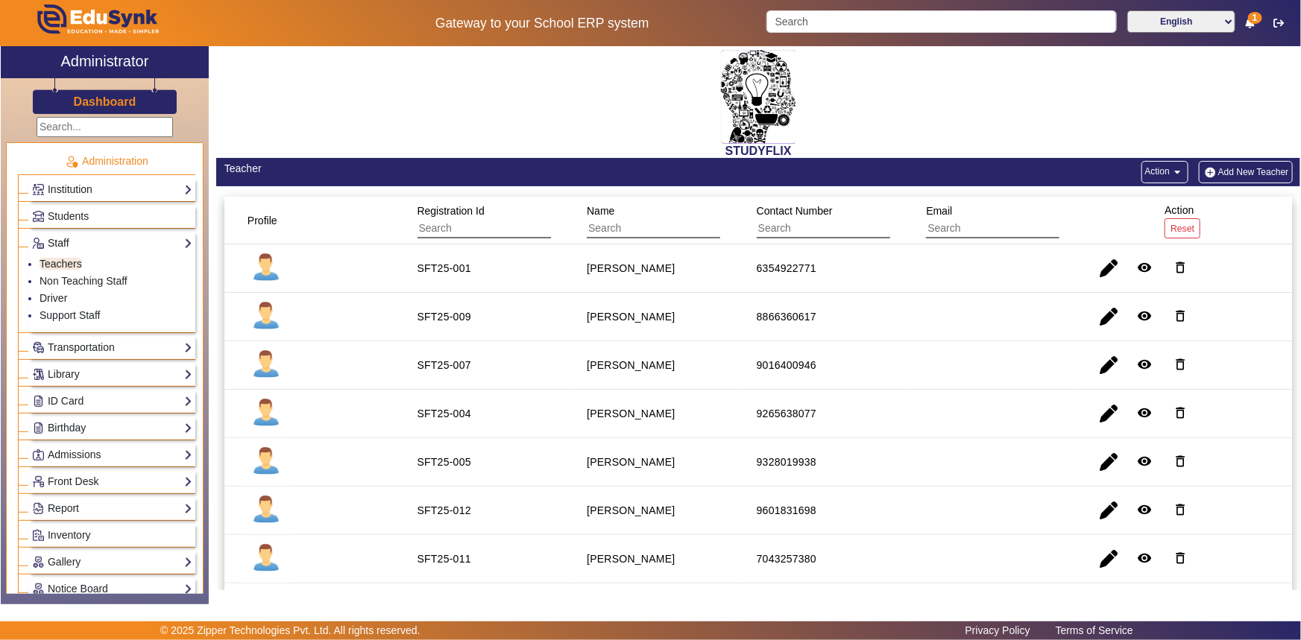
click at [66, 240] on link "Staff" at bounding box center [112, 243] width 160 height 17
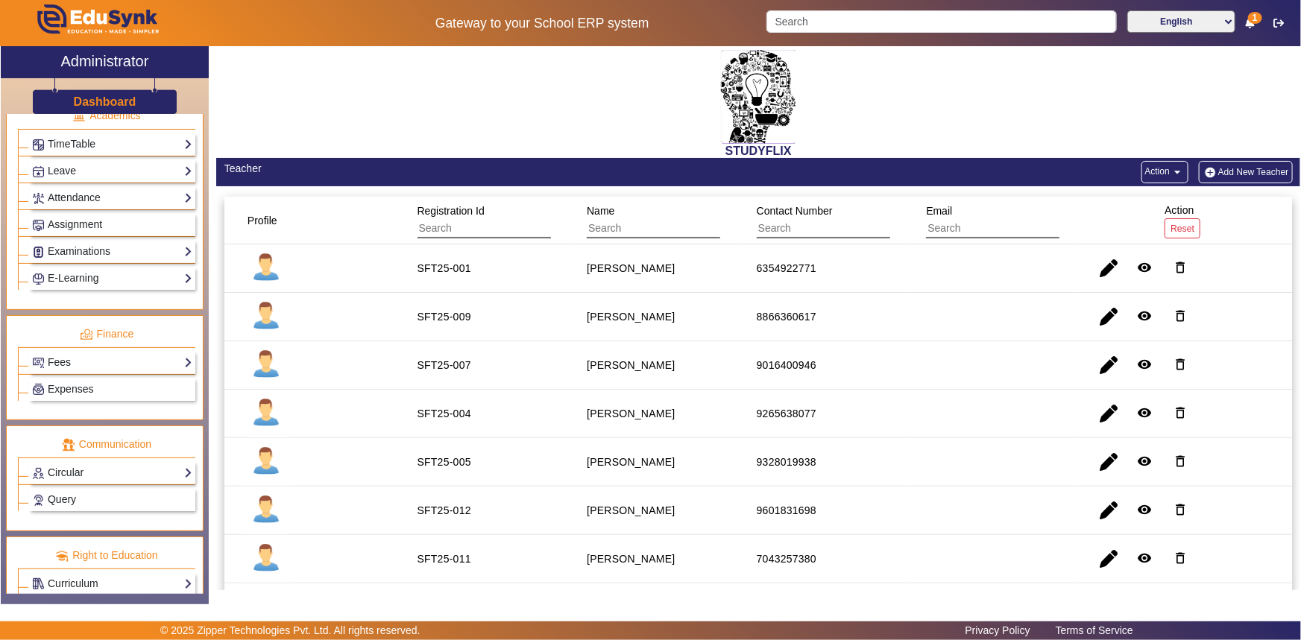
scroll to position [606, 0]
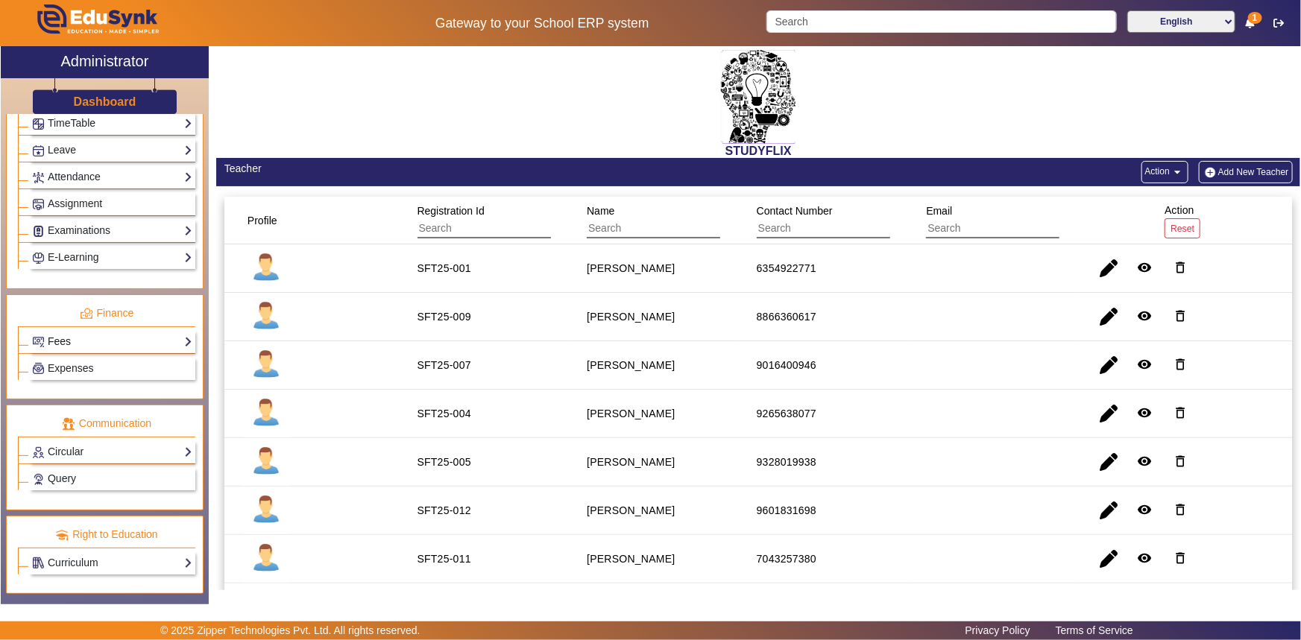
click at [79, 345] on link "Fees" at bounding box center [112, 341] width 160 height 17
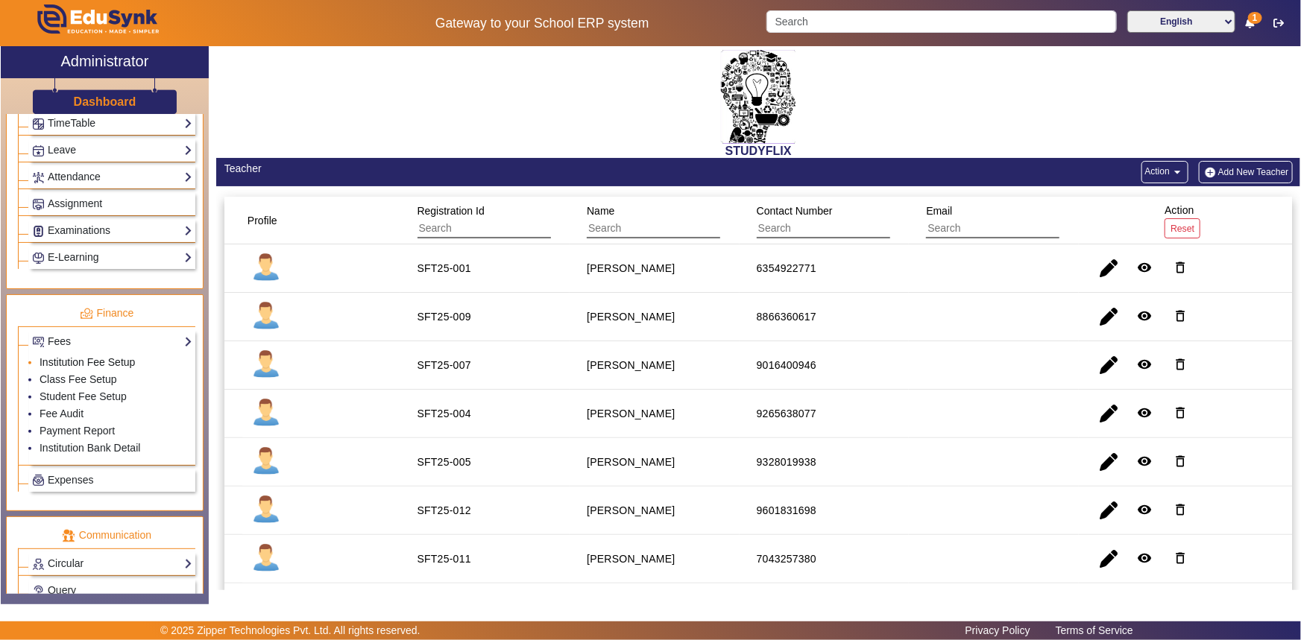
click at [76, 365] on link "Institution Fee Setup" at bounding box center [87, 362] width 95 height 12
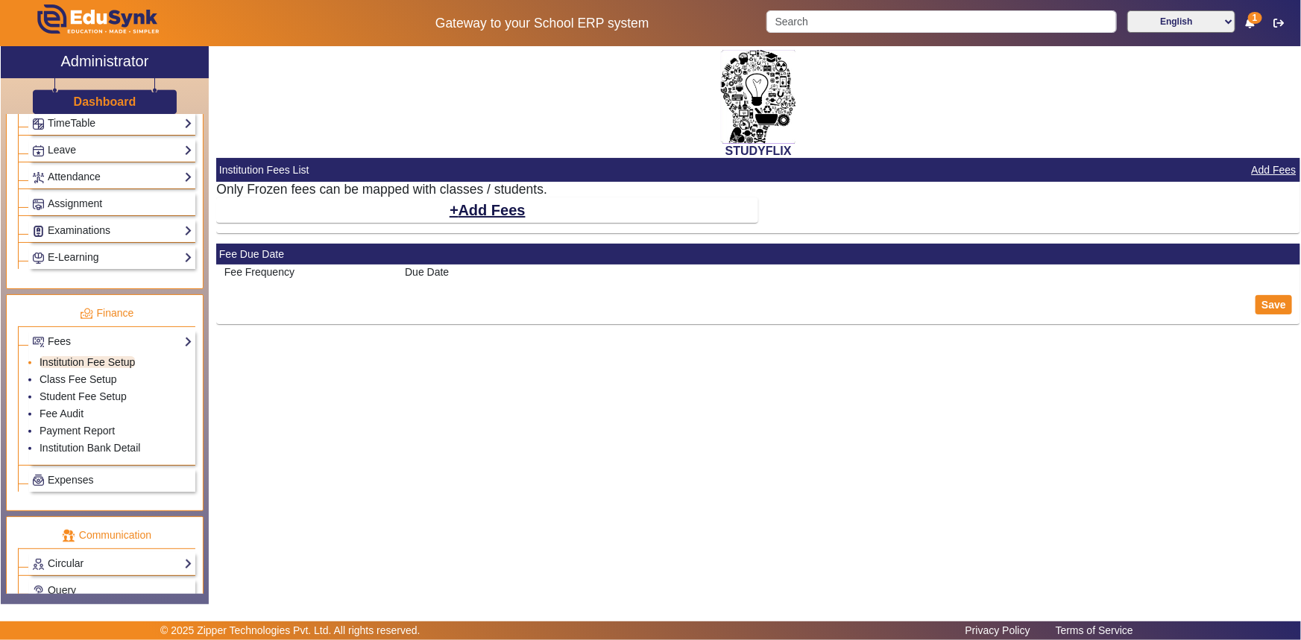
select select "10"
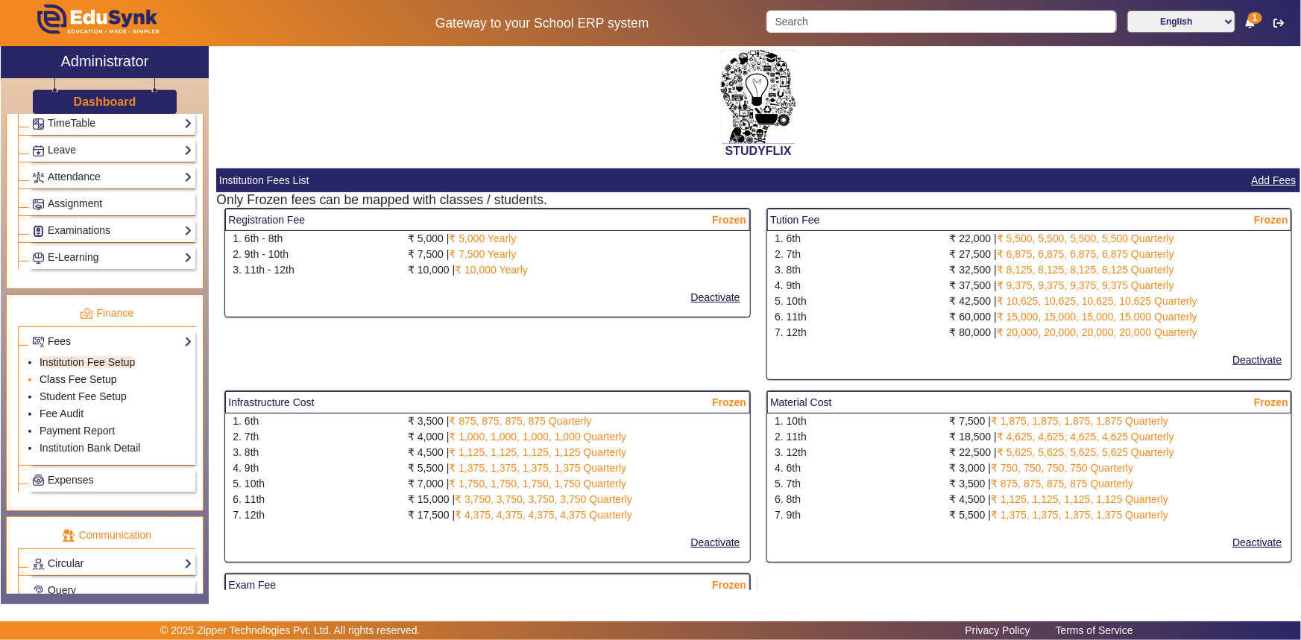
click at [77, 378] on link "Class Fee Setup" at bounding box center [79, 379] width 78 height 12
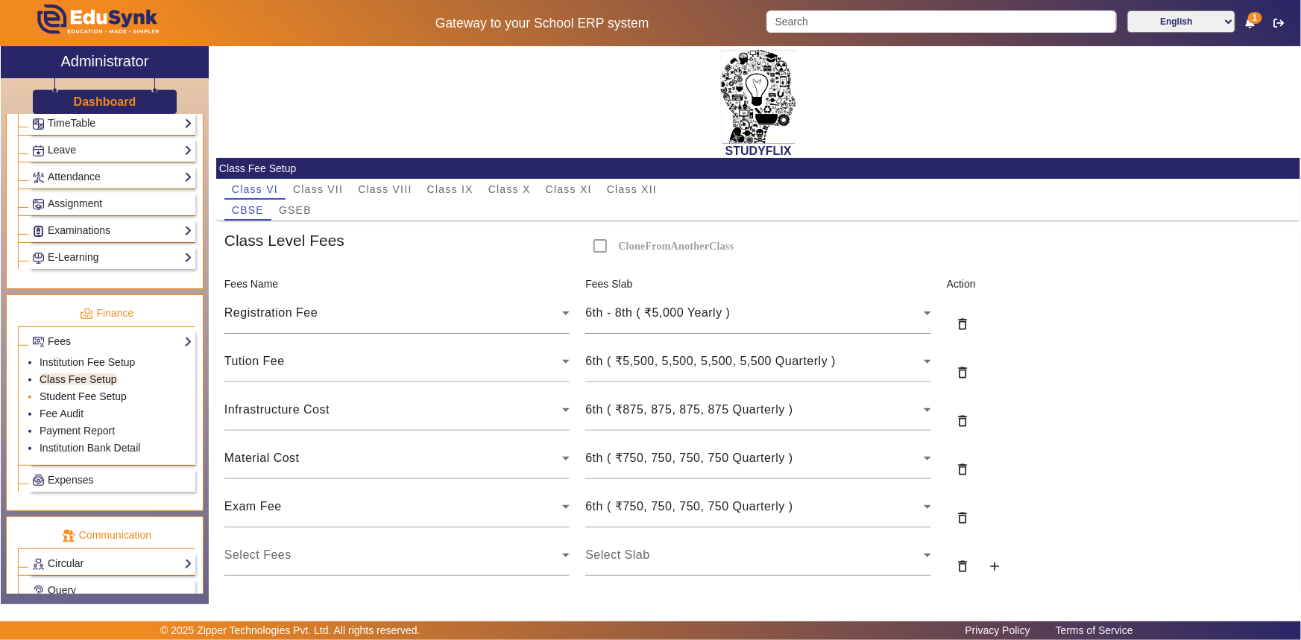
click at [79, 395] on link "Student Fee Setup" at bounding box center [83, 397] width 87 height 12
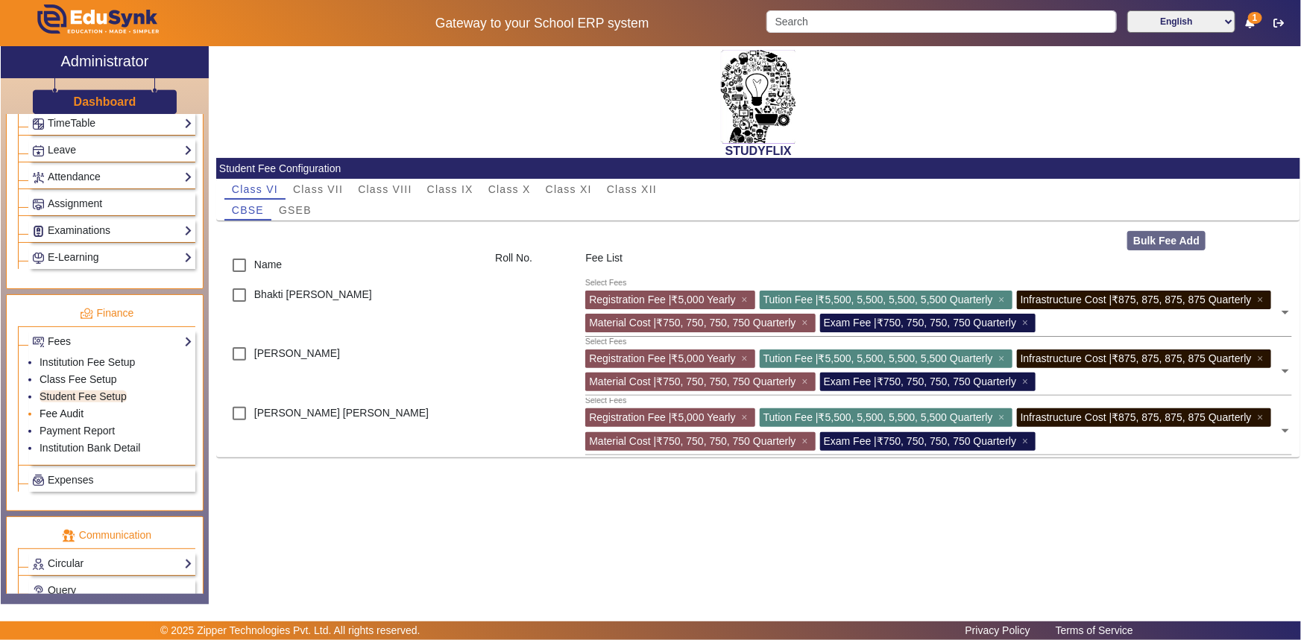
click at [75, 412] on link "Fee Audit" at bounding box center [62, 414] width 44 height 12
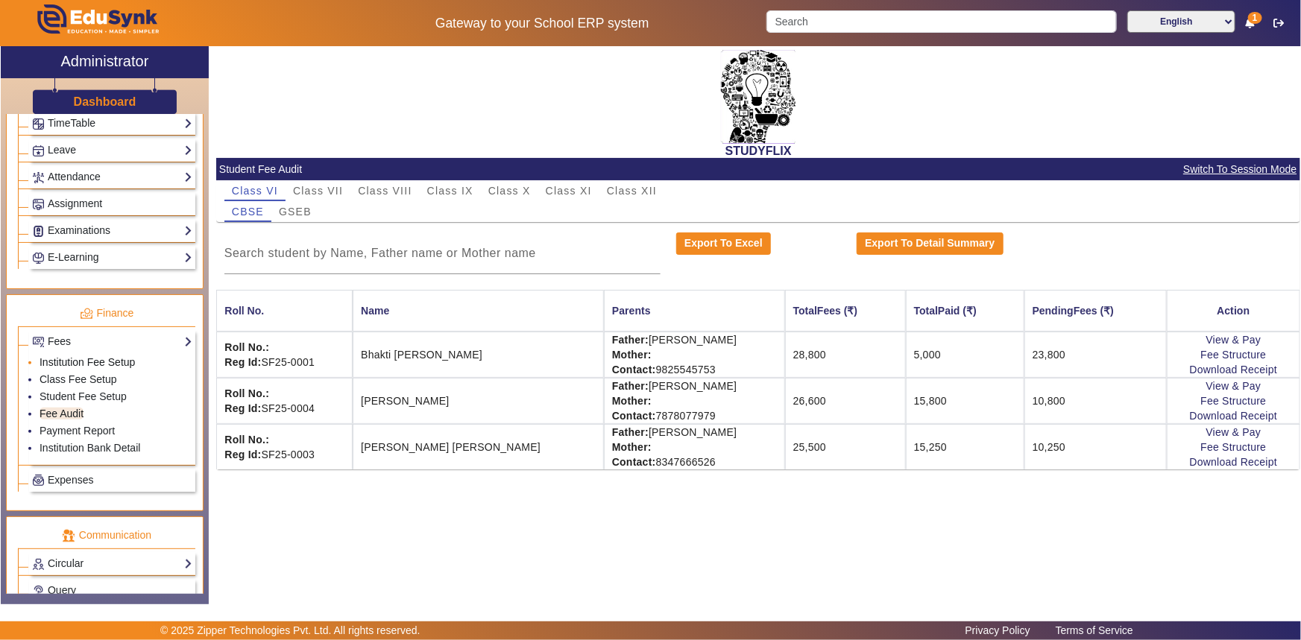
scroll to position [718, 0]
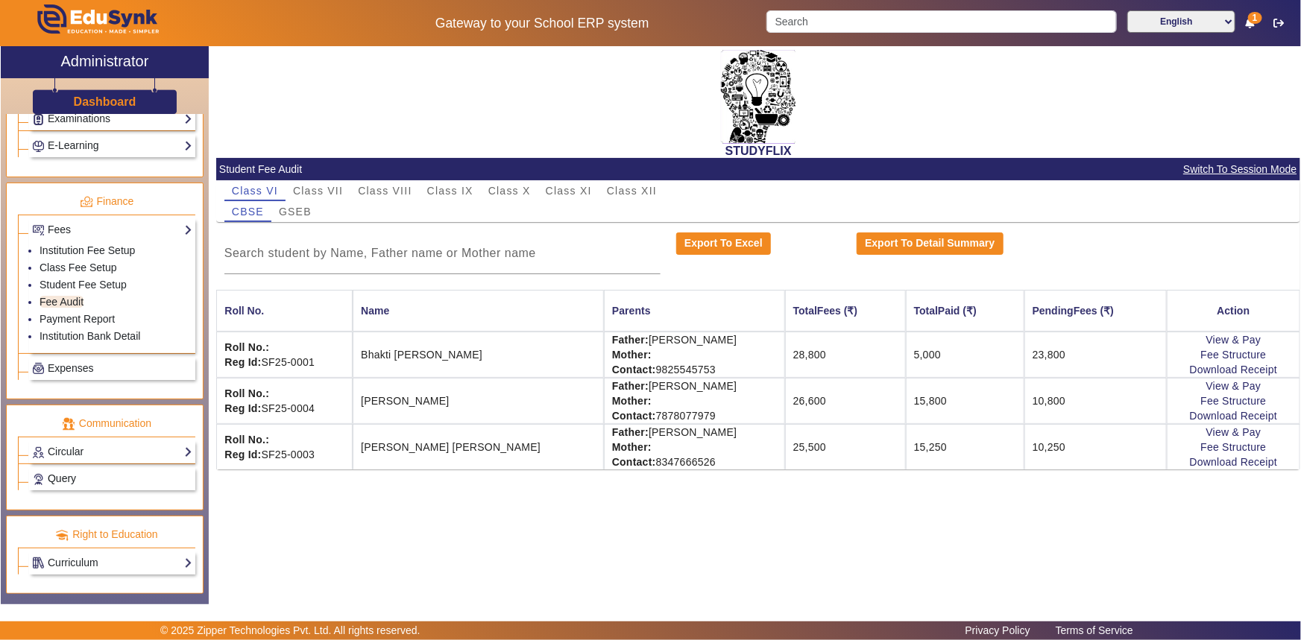
click at [76, 476] on link "Query" at bounding box center [112, 478] width 160 height 17
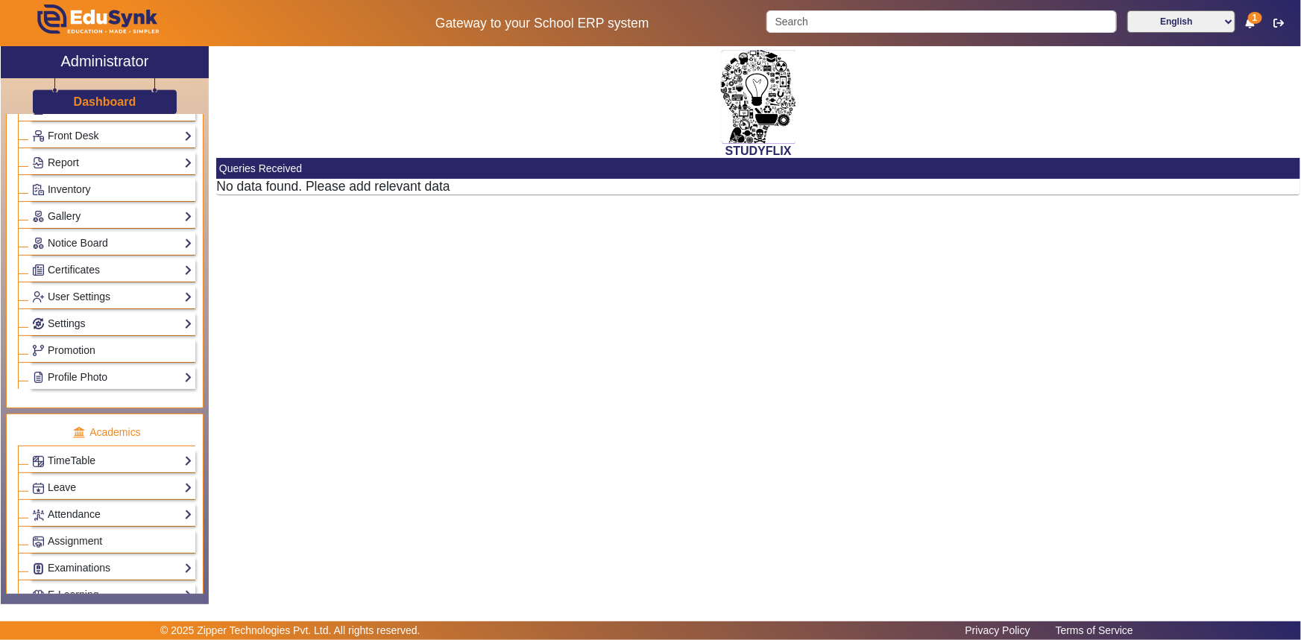
scroll to position [268, 0]
